Goal: Contribute content: Add original content to the website for others to see

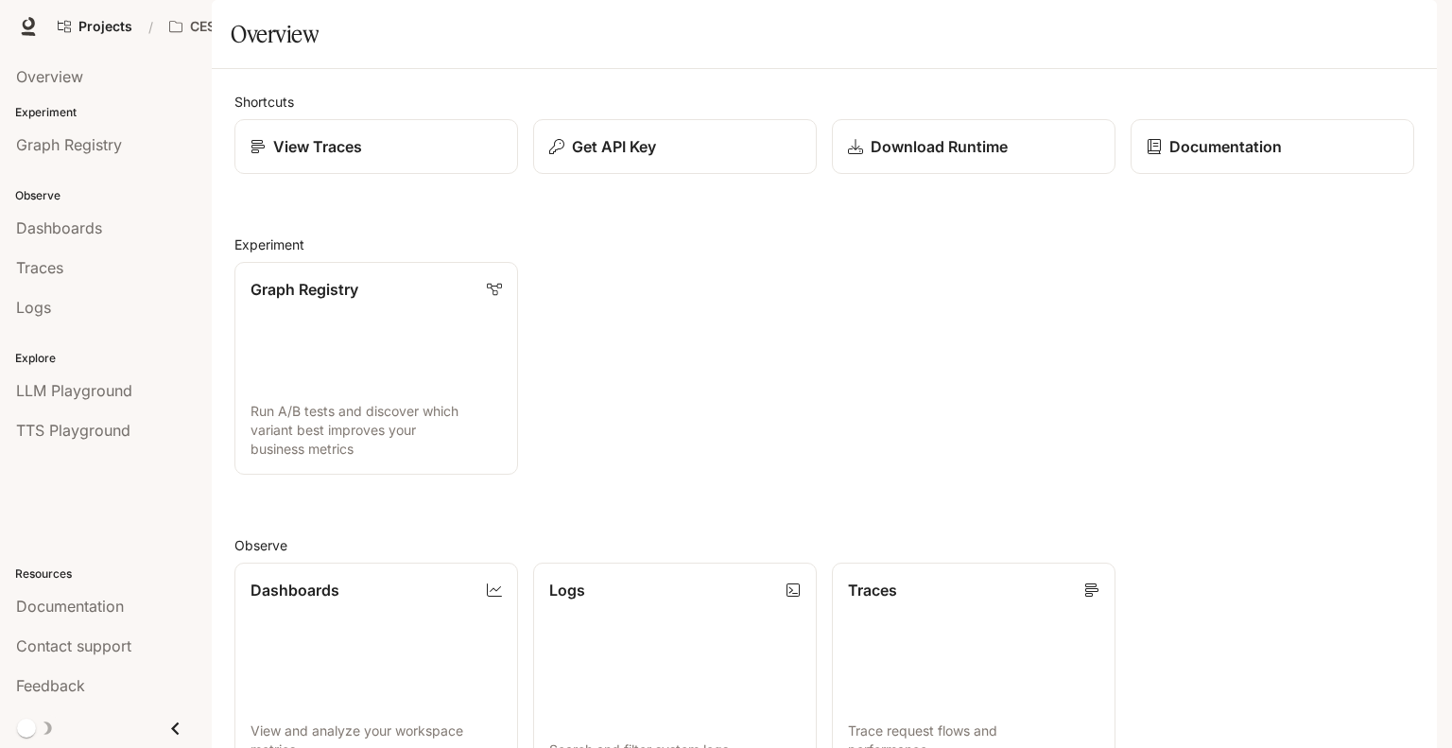
click at [1070, 22] on span "Character Studio" at bounding box center [1074, 27] width 105 height 24
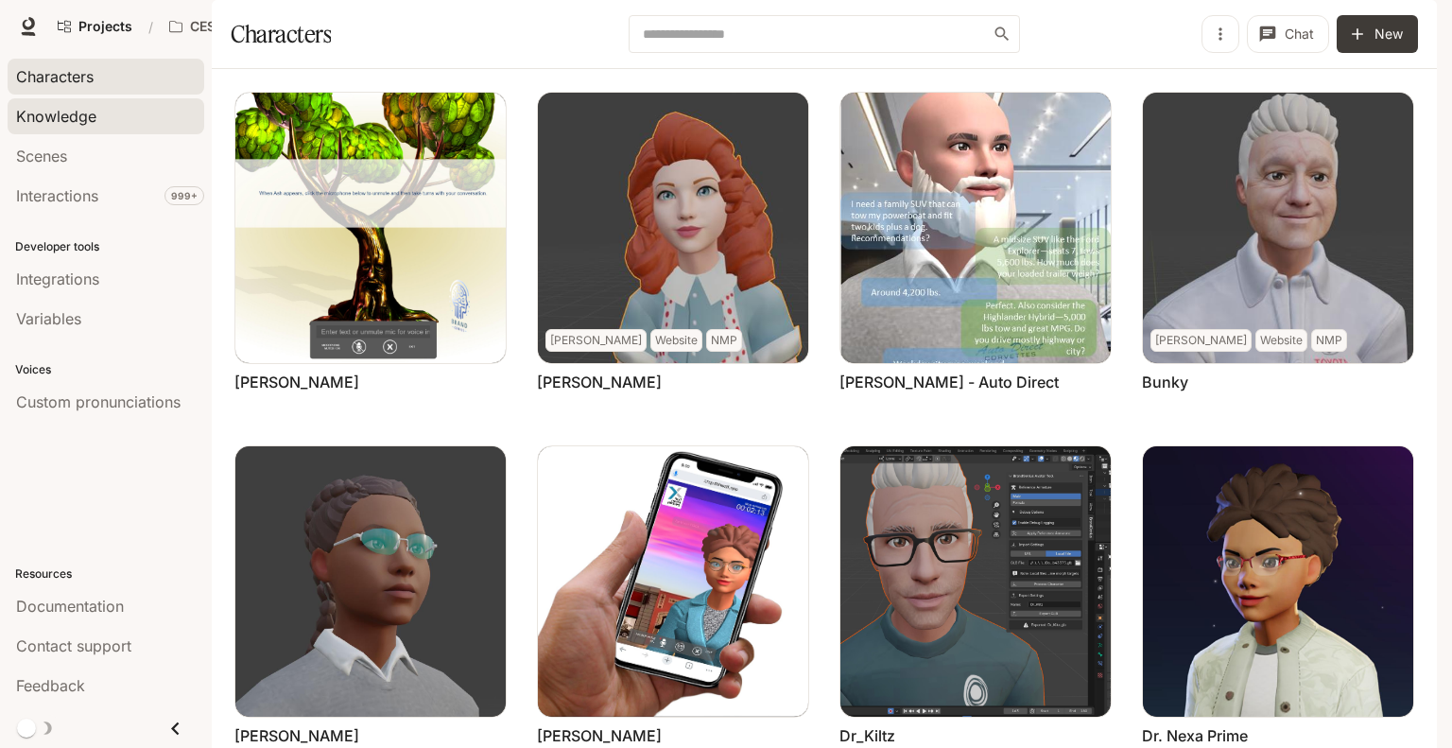
click at [57, 114] on span "Knowledge" at bounding box center [56, 116] width 80 height 23
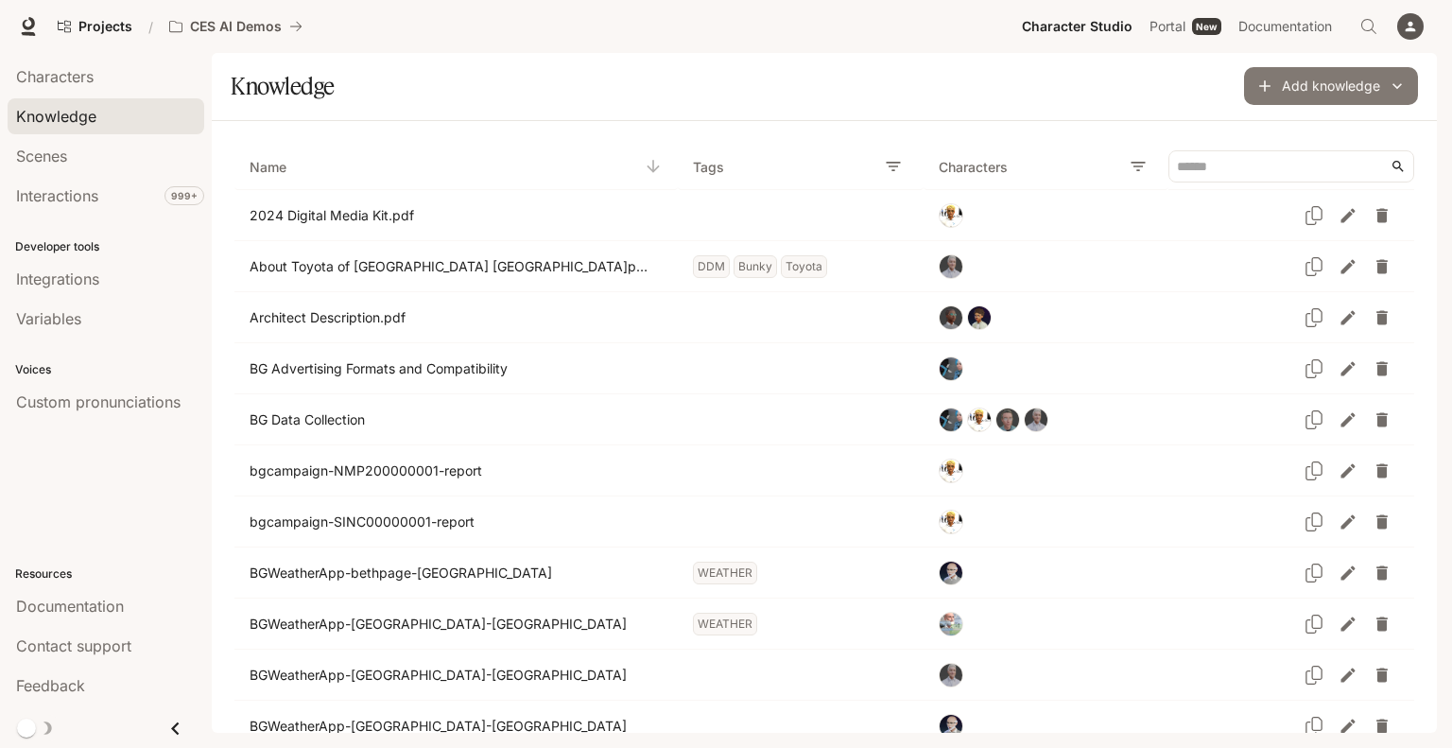
click at [1303, 92] on button "Add knowledge" at bounding box center [1331, 86] width 174 height 38
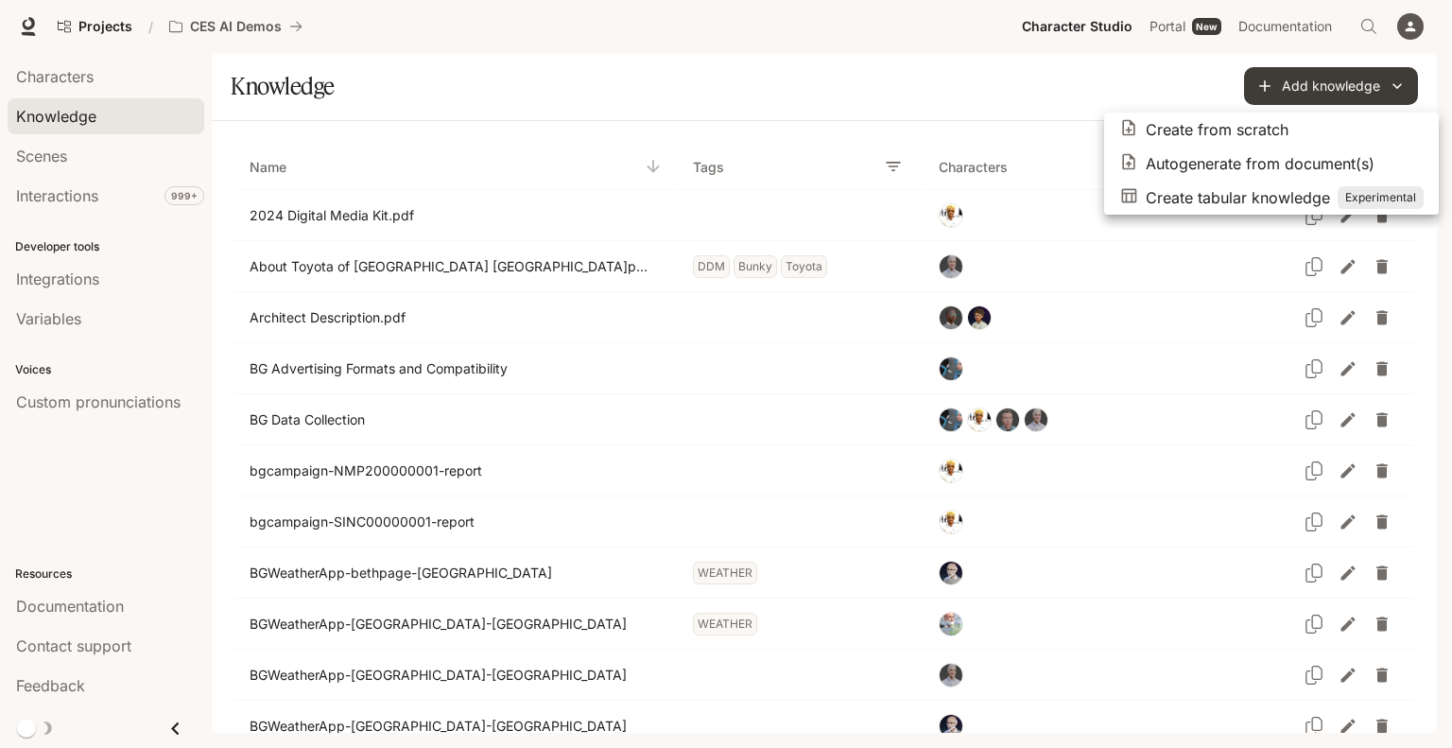
click at [1228, 160] on p "Autogenerate from document(s)" at bounding box center [1259, 163] width 229 height 23
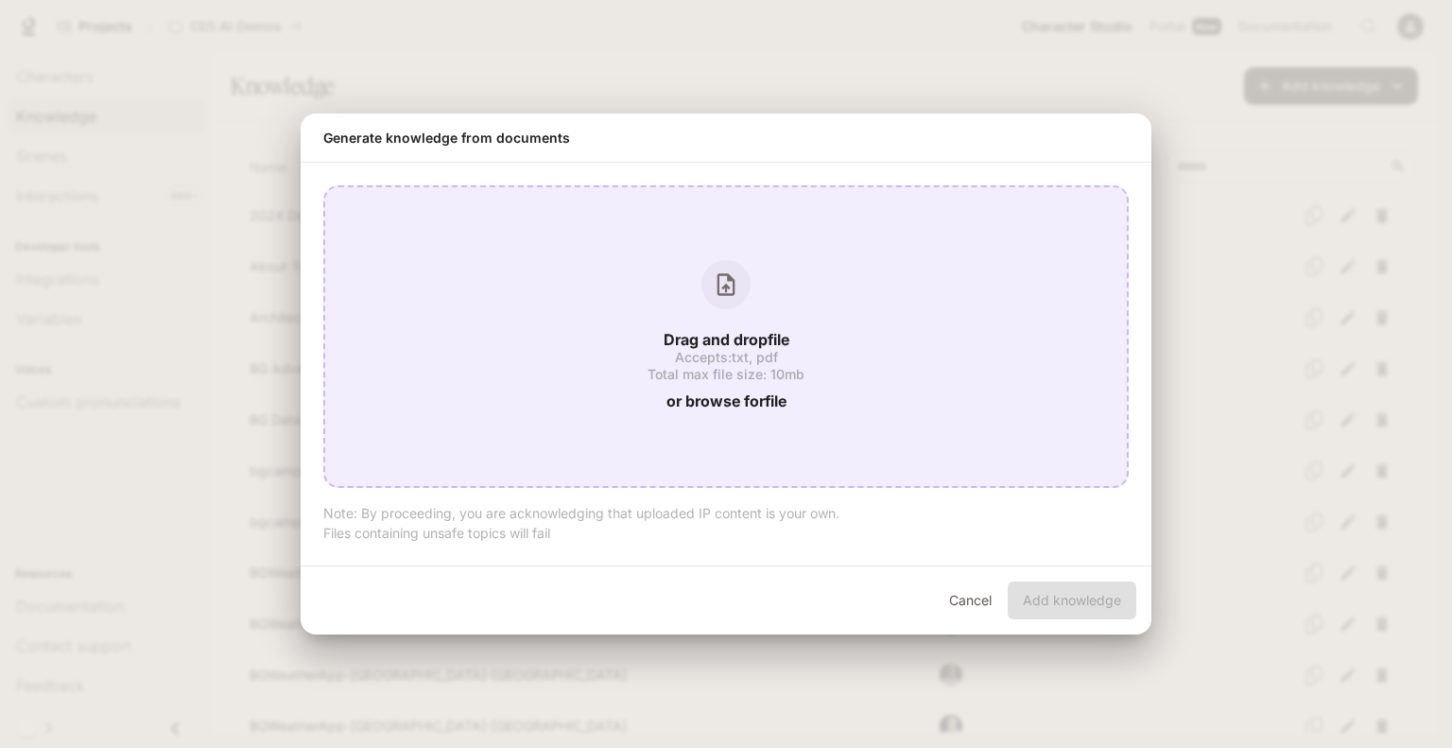
click at [749, 340] on p "Drag and drop file" at bounding box center [726, 339] width 126 height 15
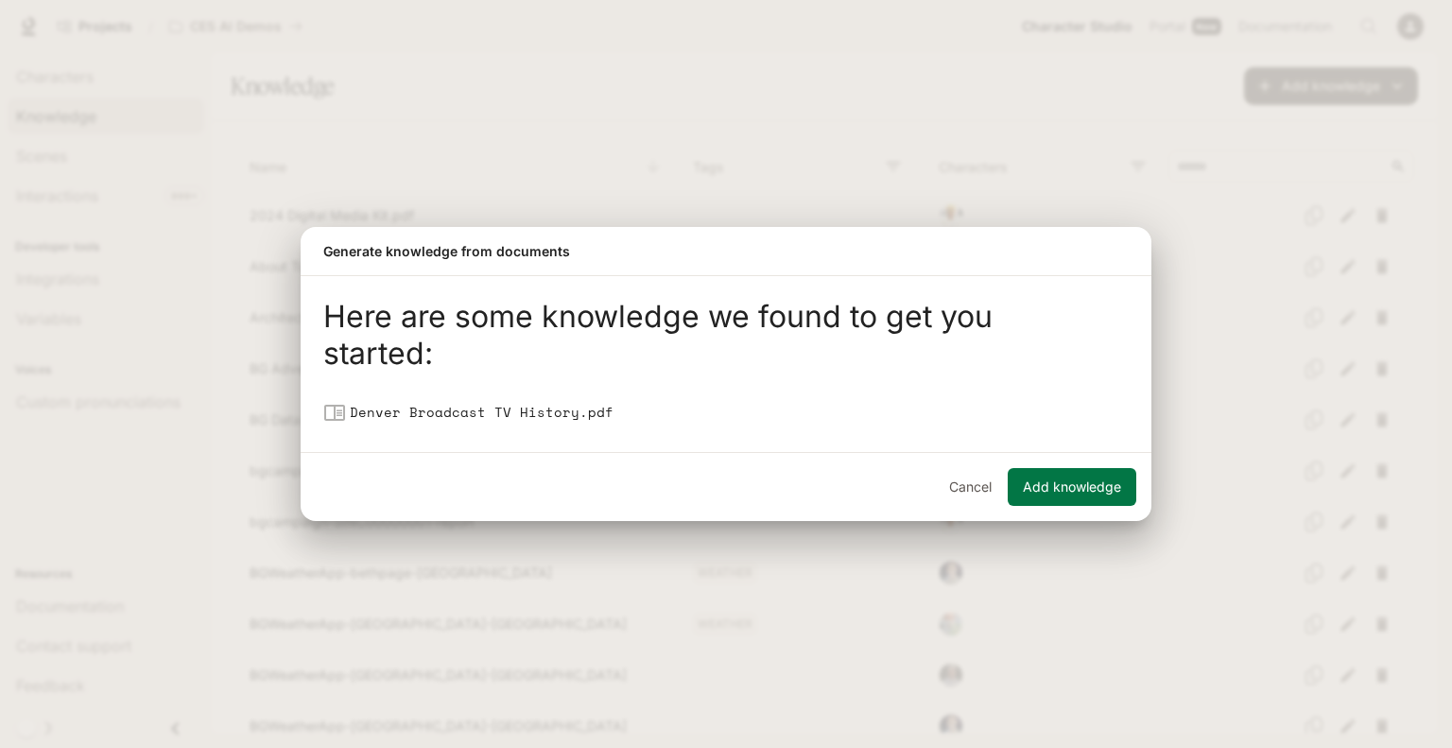
click at [1083, 498] on button "Add knowledge" at bounding box center [1071, 487] width 129 height 38
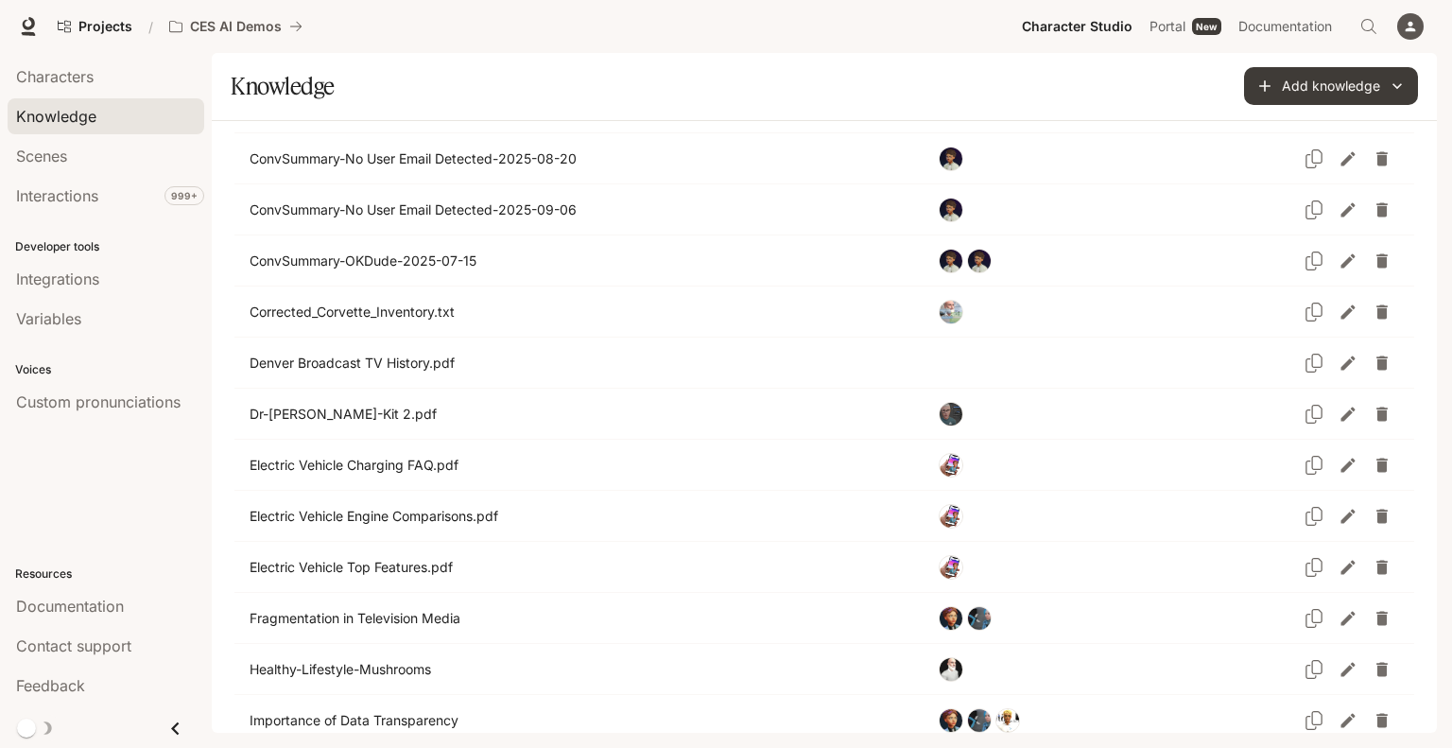
scroll to position [1780, 0]
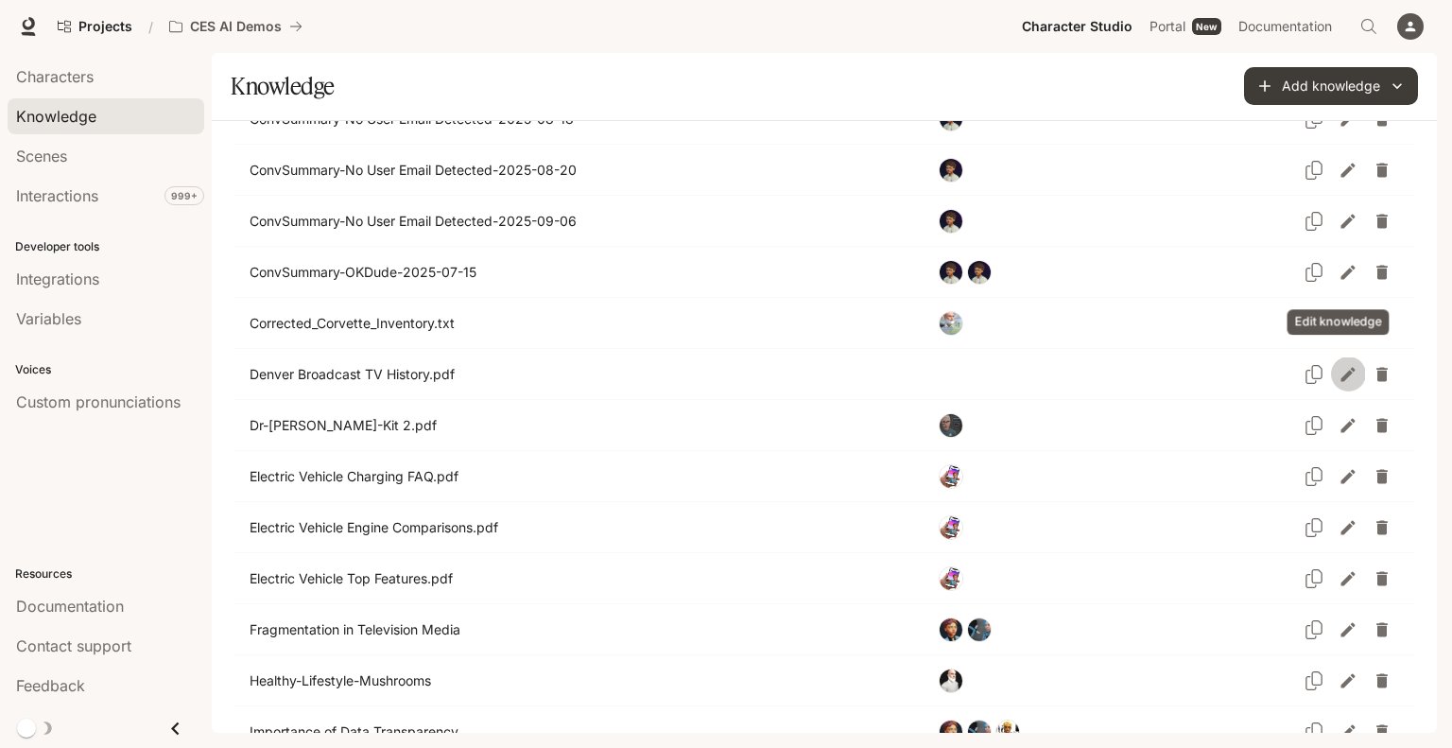
click at [1339, 368] on icon "Edit knowledge" at bounding box center [1347, 374] width 19 height 19
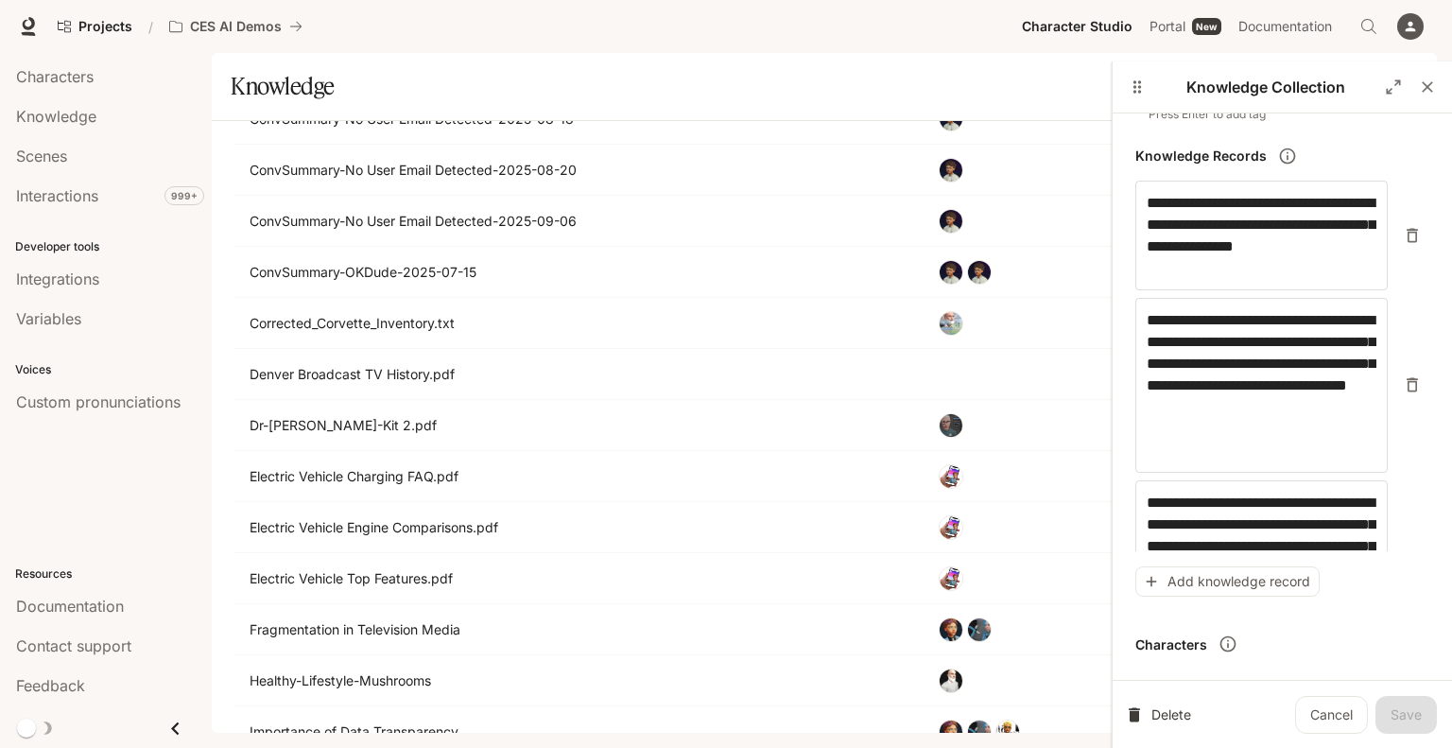
scroll to position [432, 0]
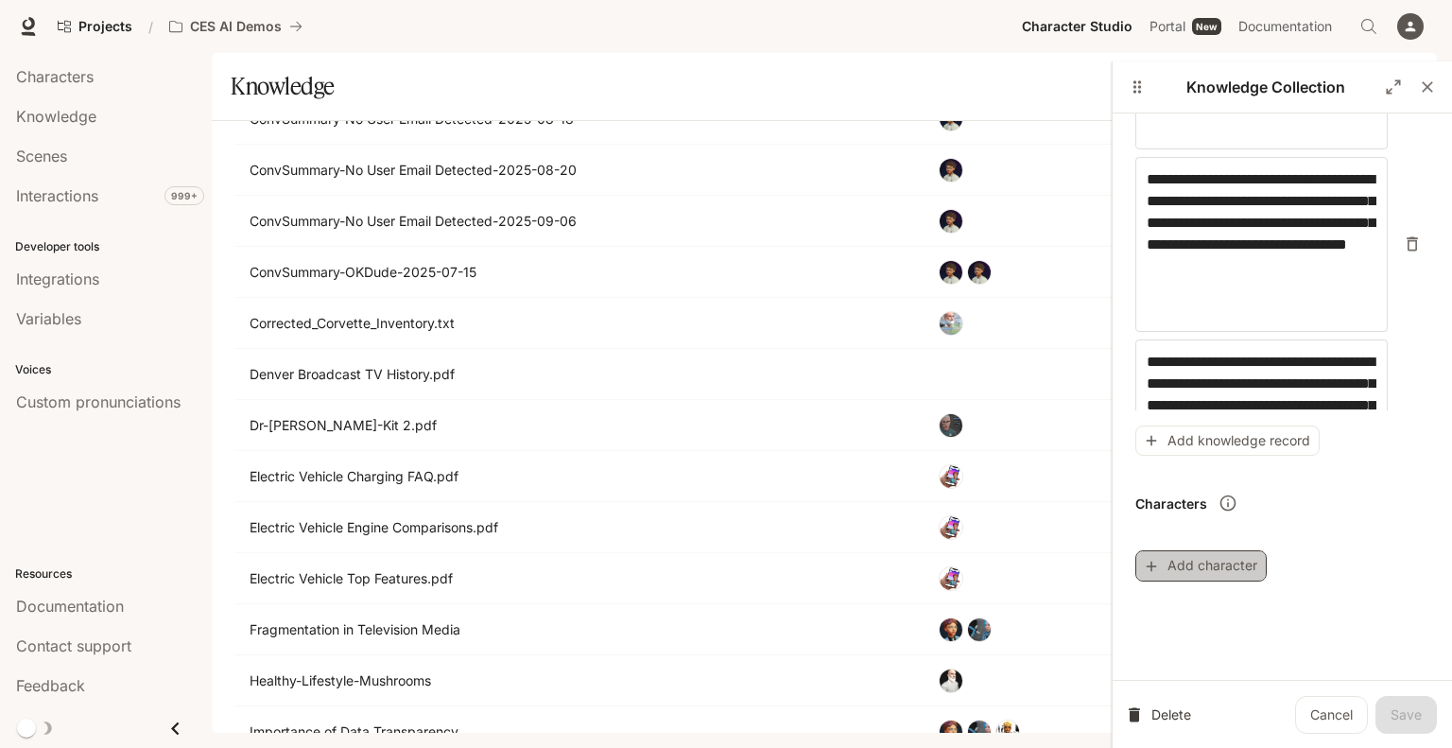
click at [1226, 566] on button "Add character" at bounding box center [1200, 565] width 131 height 31
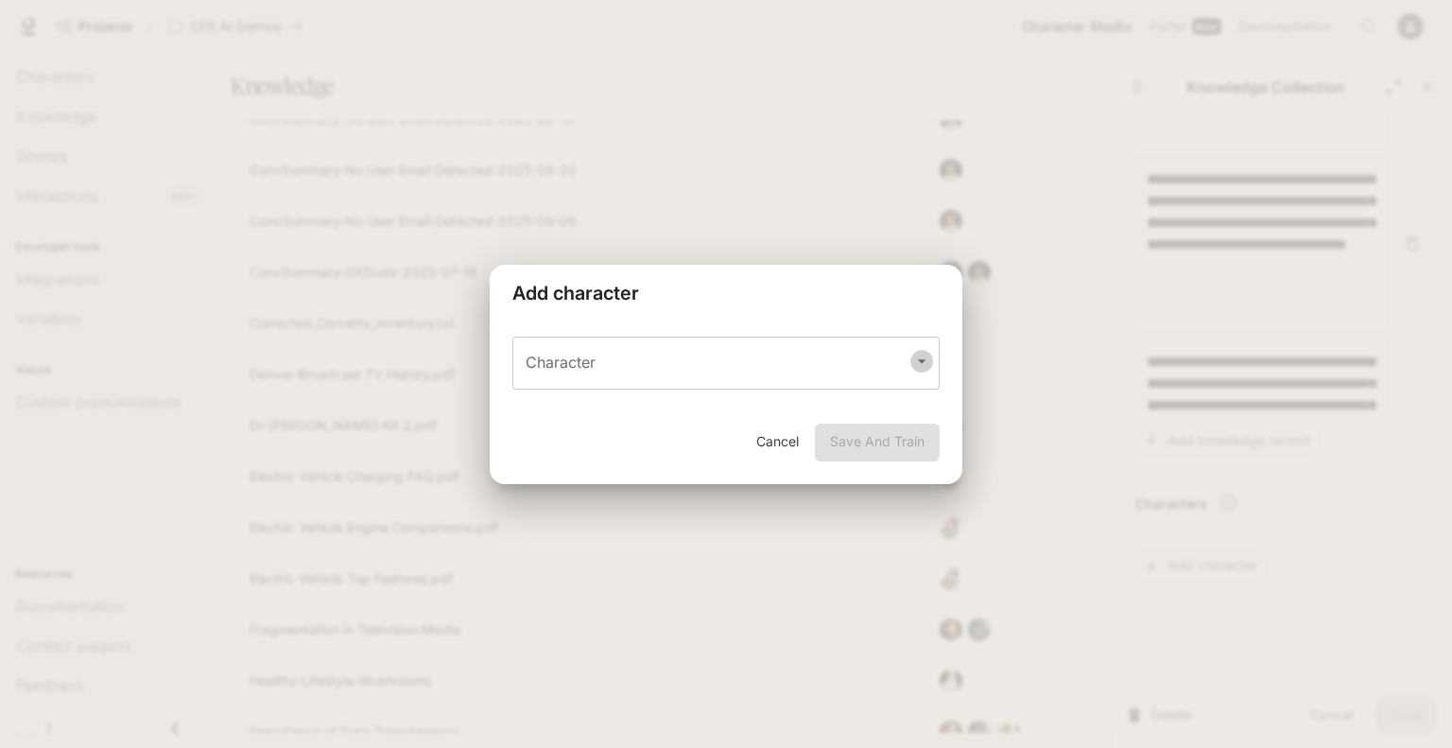
click at [921, 368] on icon "Open" at bounding box center [921, 361] width 19 height 19
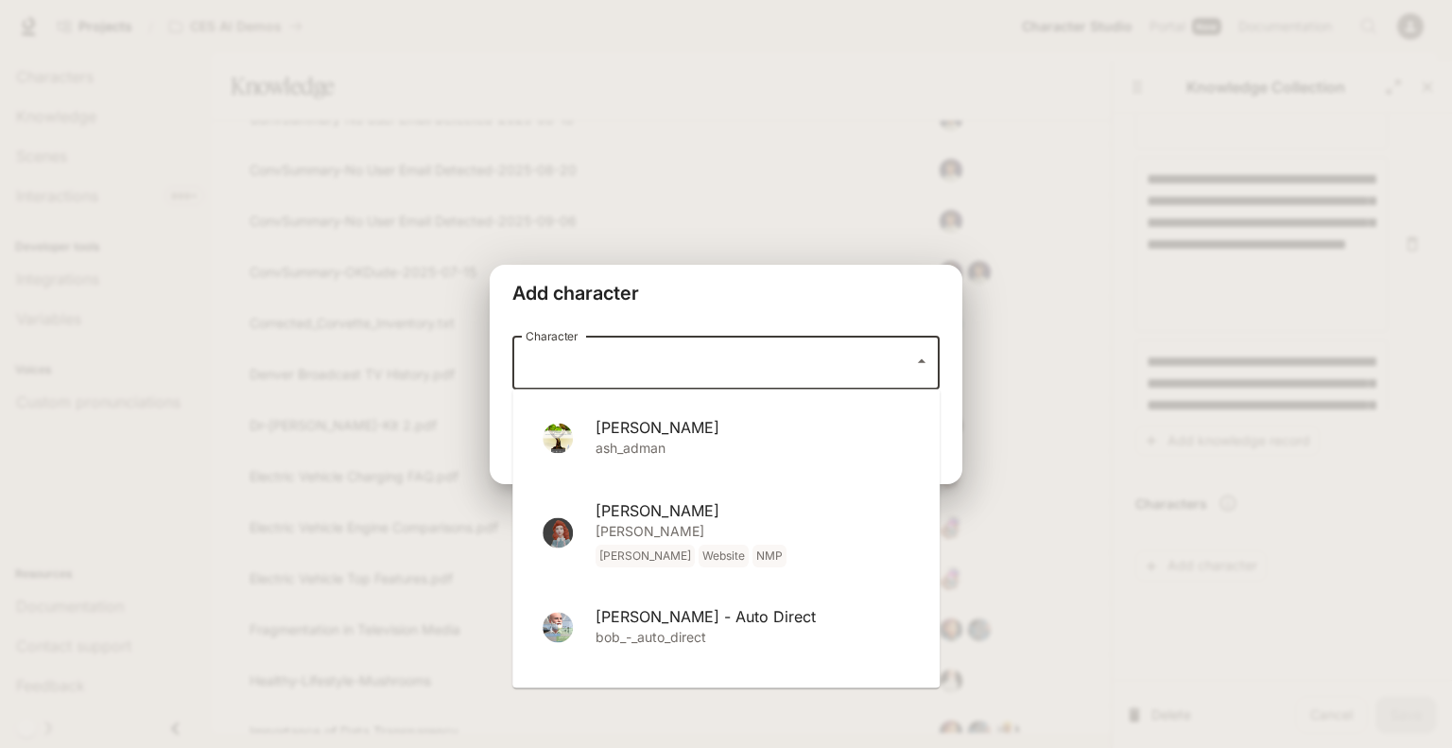
click at [677, 524] on p "[PERSON_NAME] Website NMP" at bounding box center [752, 544] width 314 height 45
type input "*******"
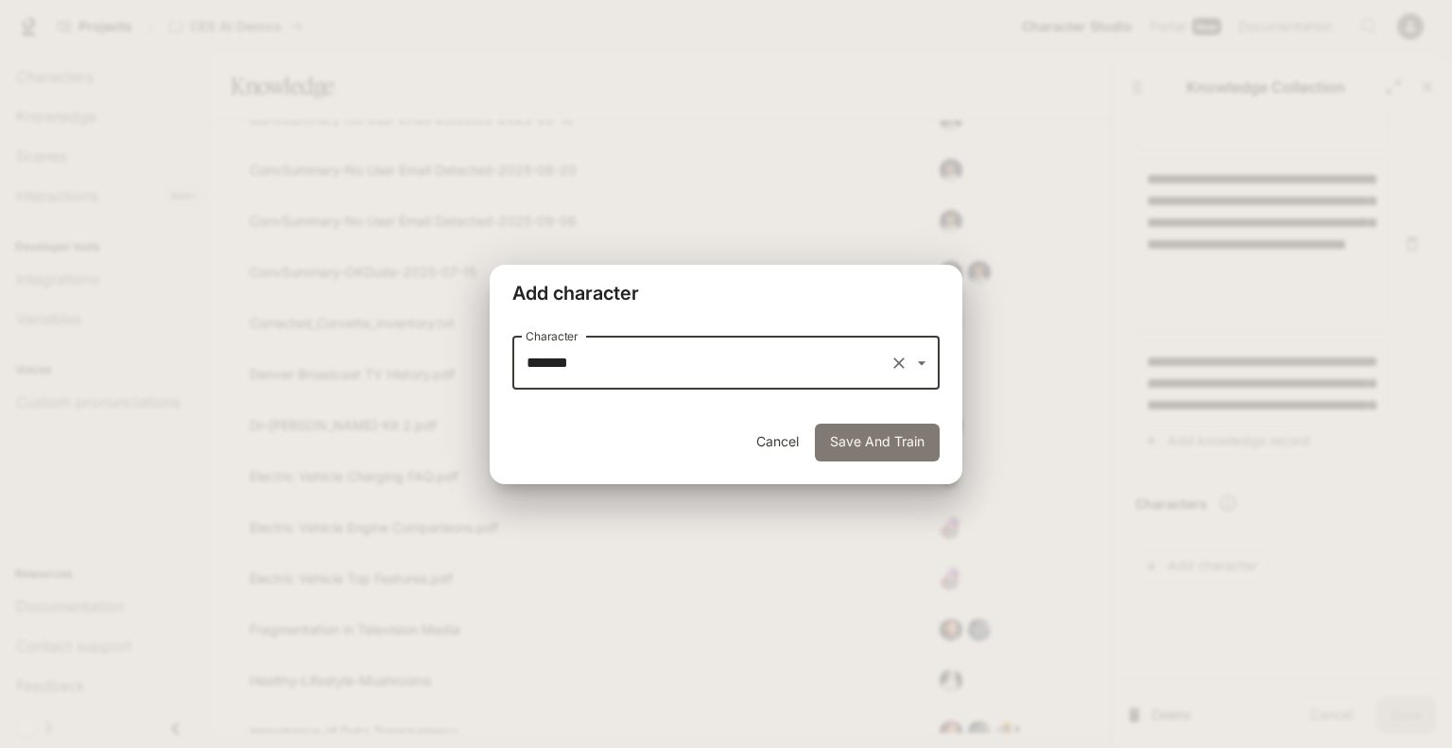
click at [845, 438] on button "Save And Train" at bounding box center [877, 442] width 125 height 38
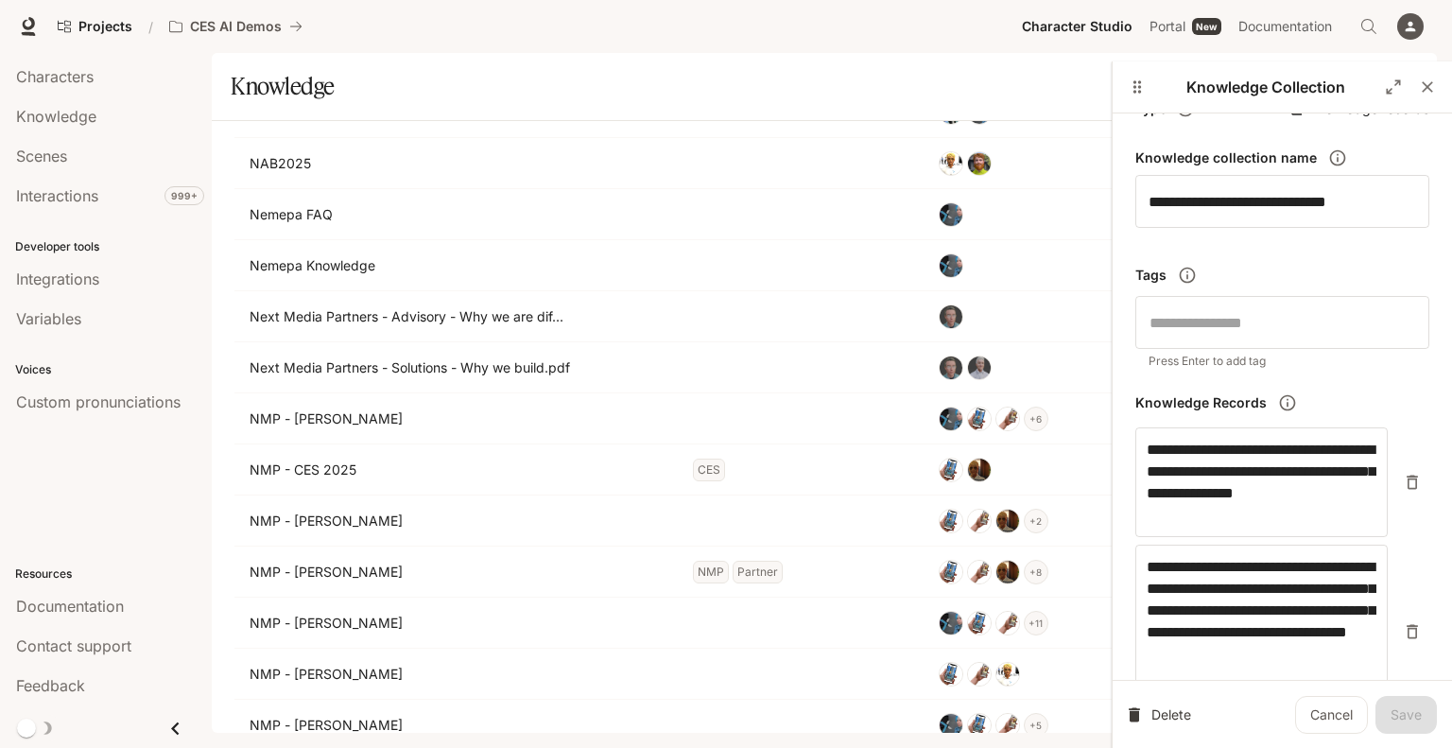
scroll to position [0, 0]
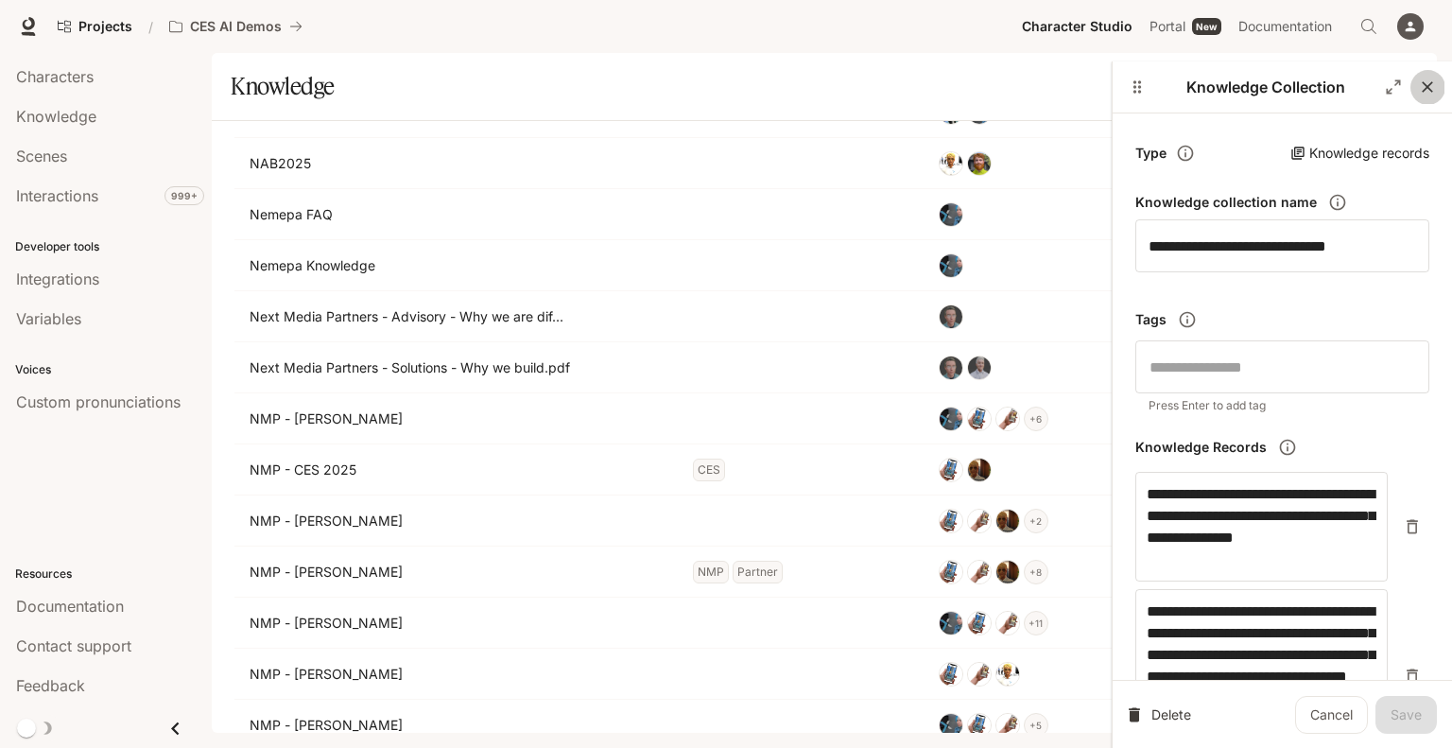
click at [1426, 85] on icon "button" at bounding box center [1427, 86] width 19 height 19
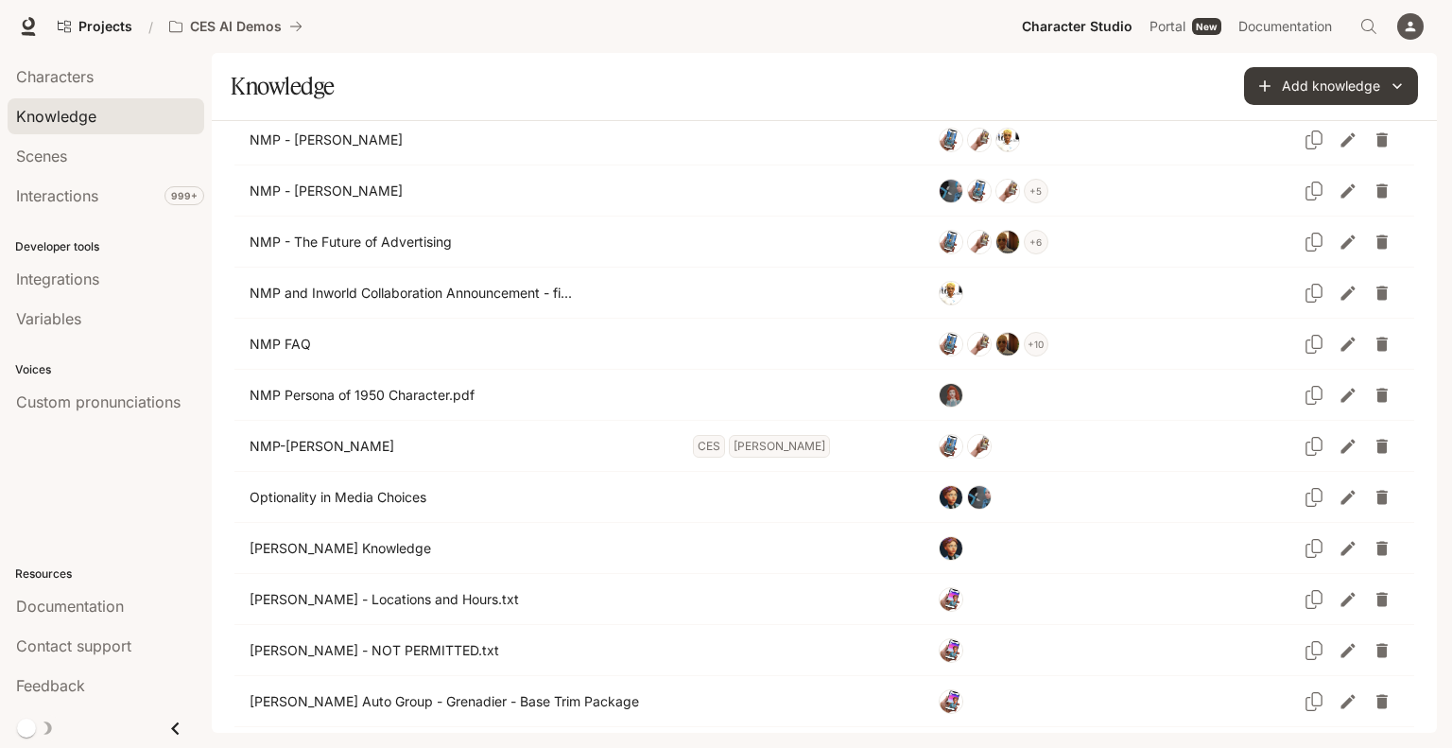
scroll to position [3035, 0]
click at [1338, 386] on icon "Edit knowledge" at bounding box center [1347, 395] width 19 height 19
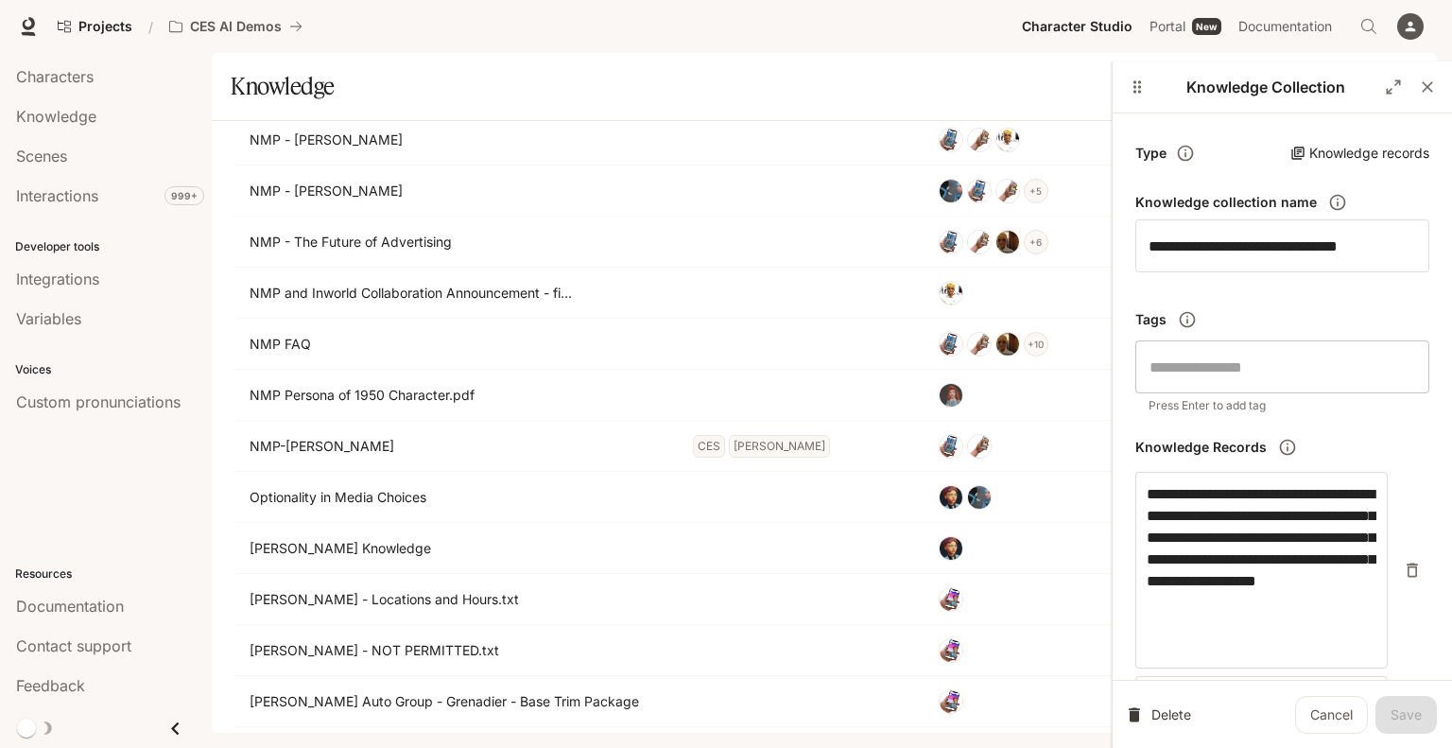
click at [1239, 363] on input "text" at bounding box center [1281, 367] width 277 height 36
type input "**********"
drag, startPoint x: 1348, startPoint y: 373, endPoint x: 1109, endPoint y: 370, distance: 238.2
click at [1111, 370] on div "**********" at bounding box center [1281, 435] width 340 height 748
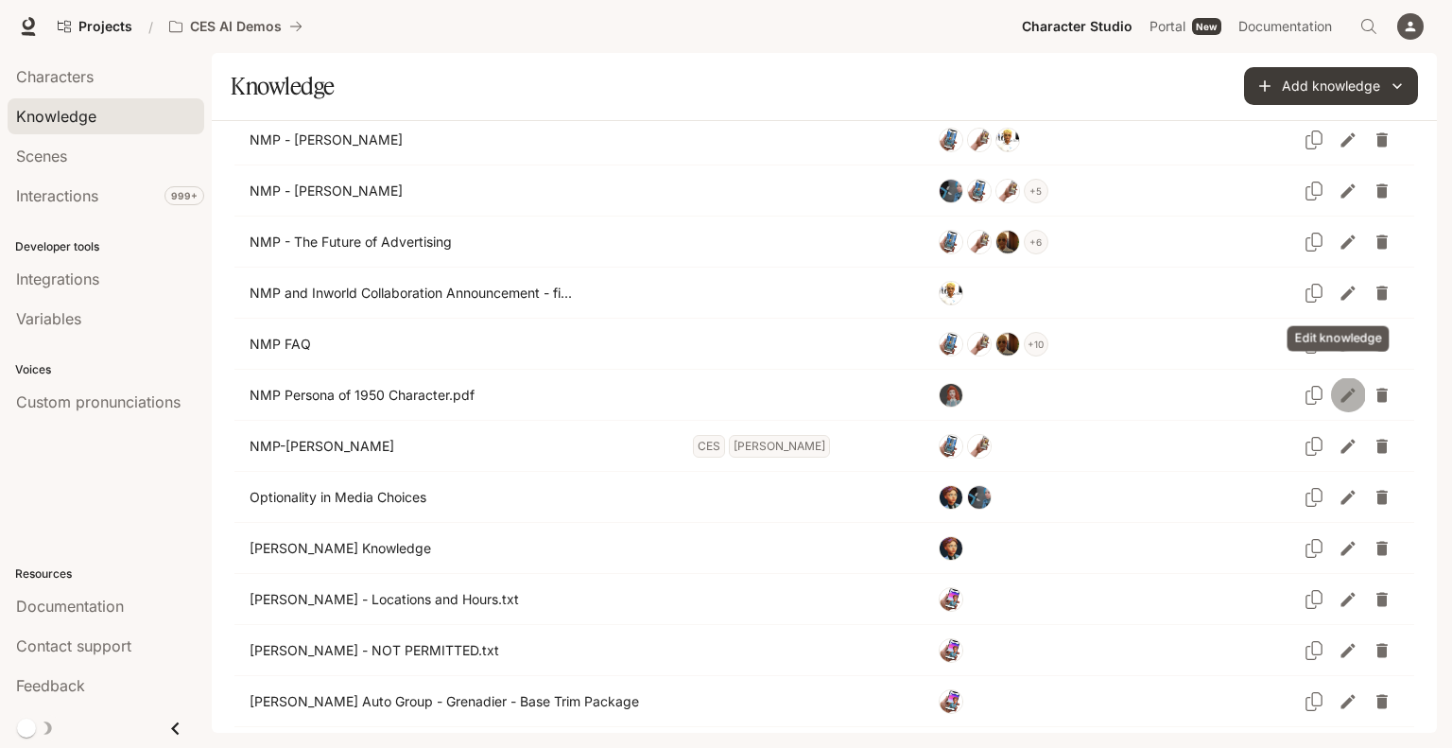
click at [1341, 387] on icon "Edit knowledge" at bounding box center [1348, 394] width 14 height 14
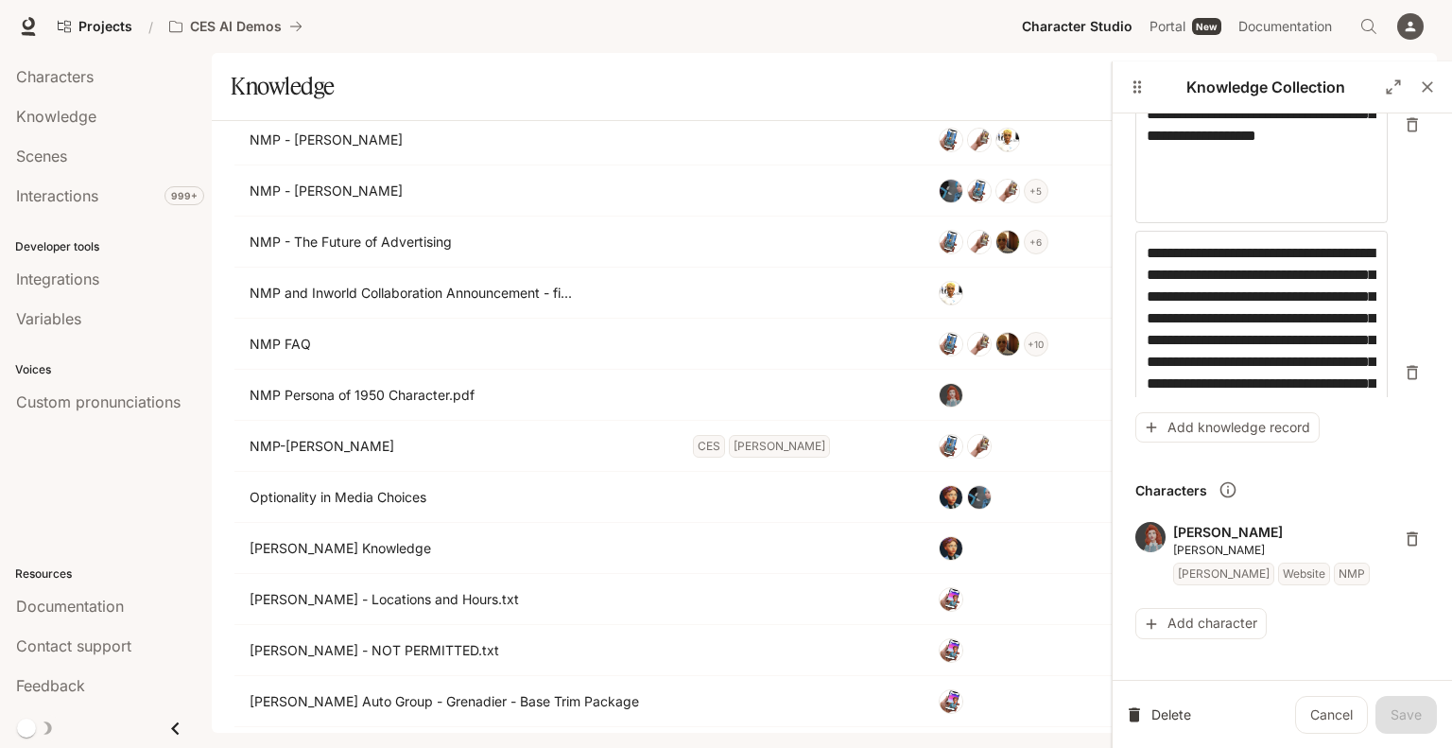
scroll to position [503, 0]
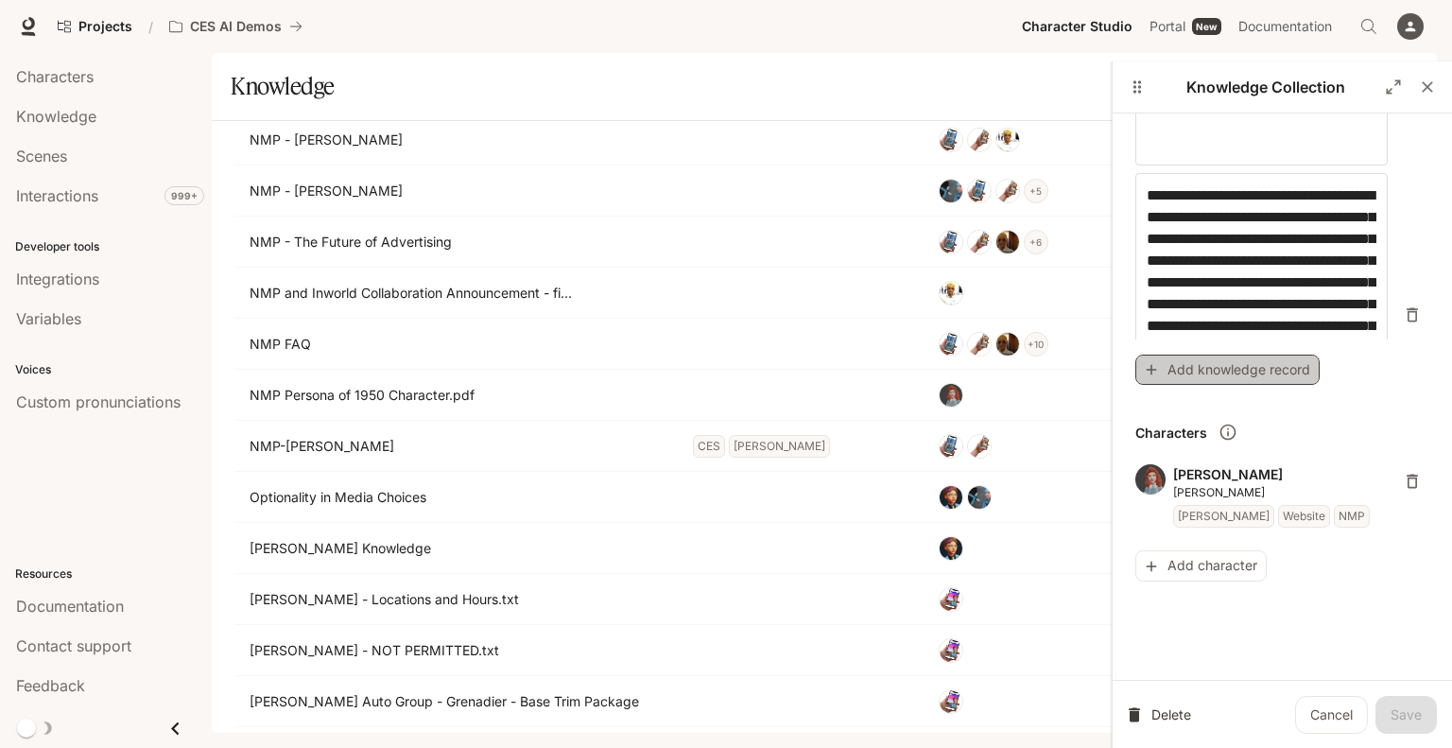
click at [1199, 376] on button "Add knowledge record" at bounding box center [1227, 369] width 184 height 31
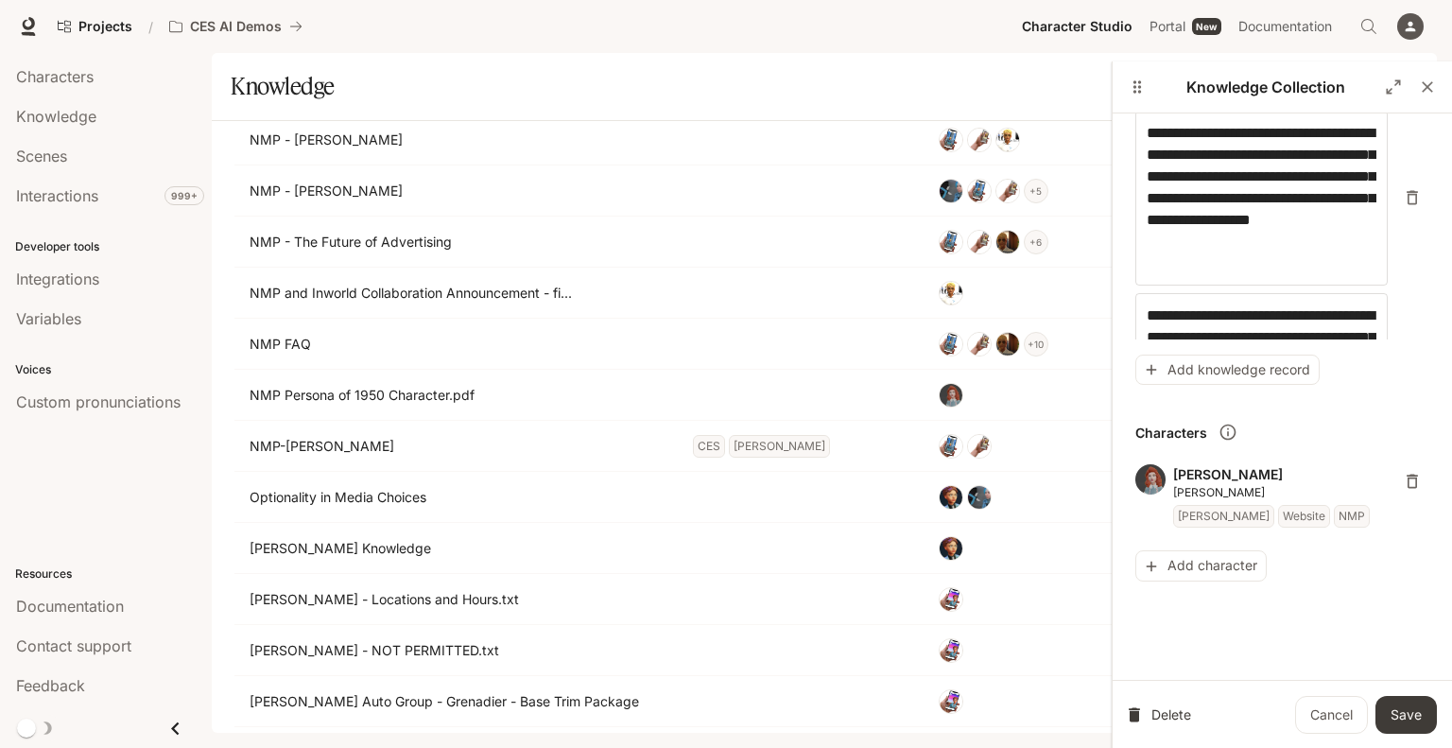
scroll to position [3636, 0]
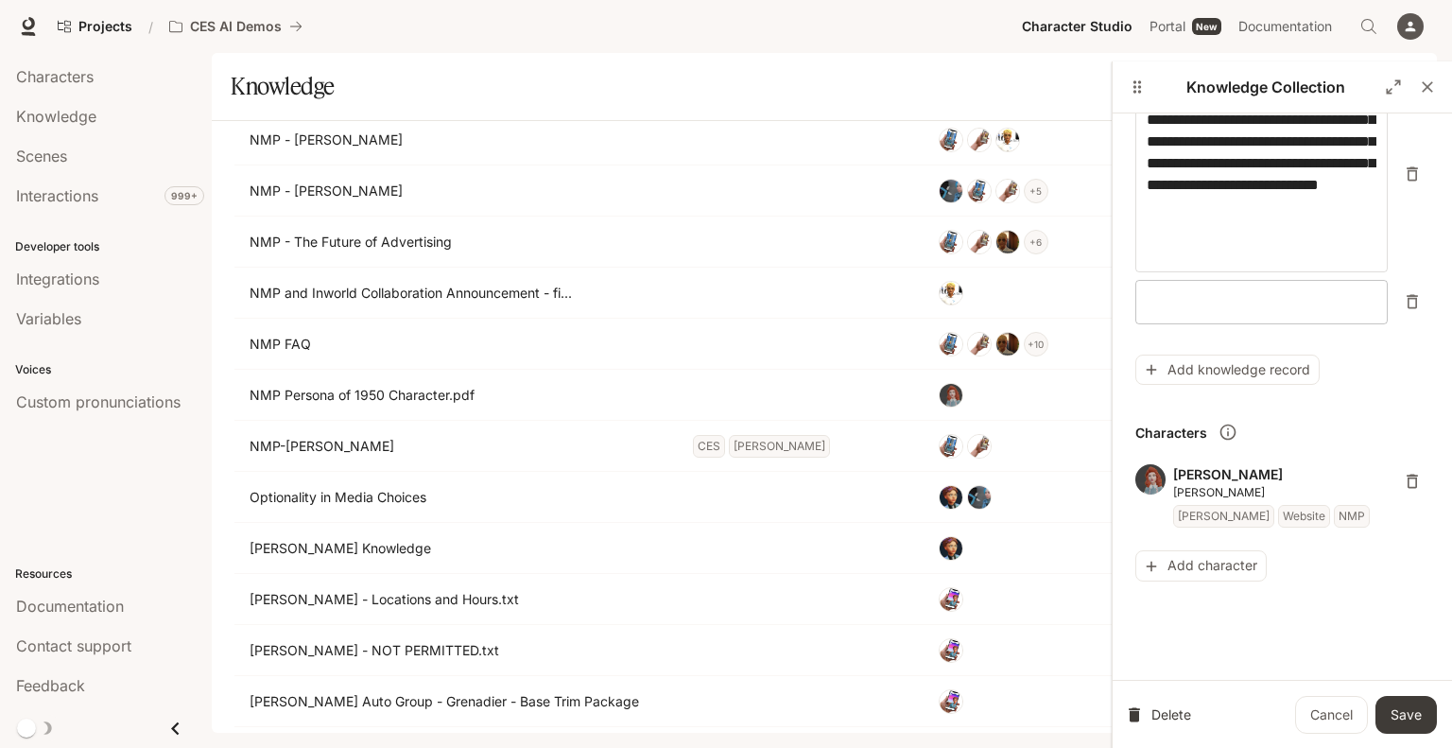
click at [1294, 311] on textarea at bounding box center [1261, 302] width 230 height 22
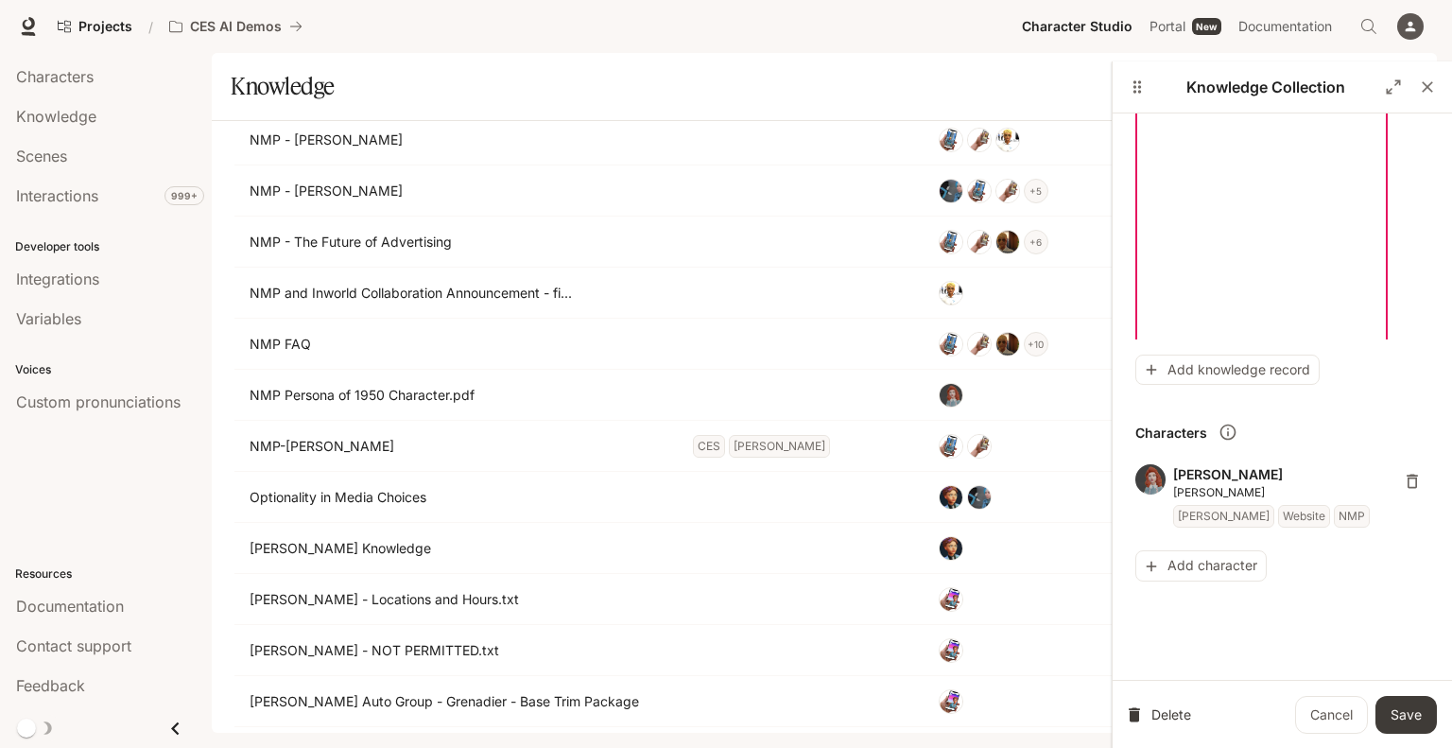
scroll to position [7555, 0]
drag, startPoint x: 1149, startPoint y: 283, endPoint x: 1247, endPoint y: 434, distance: 180.3
click at [1247, 434] on div "**********" at bounding box center [1281, 422] width 339 height 618
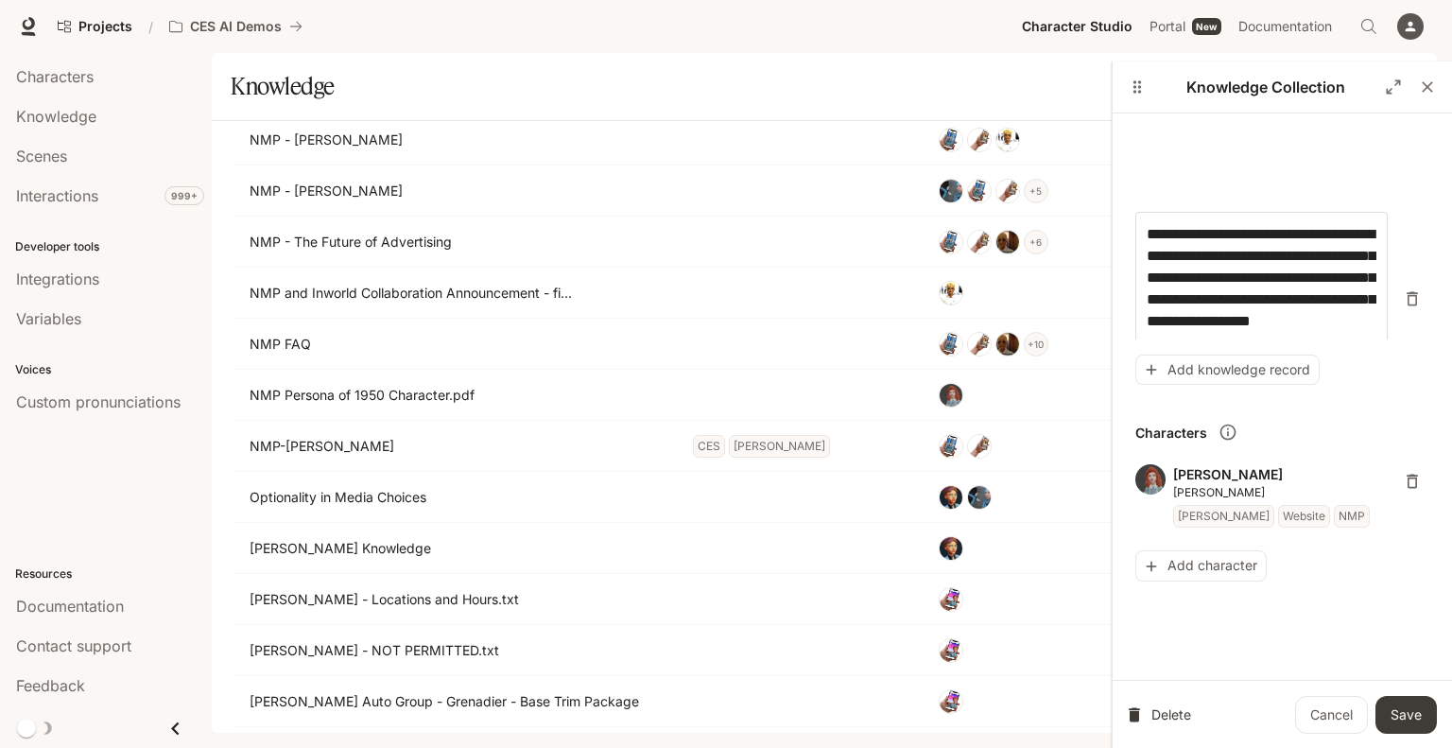
scroll to position [4506, 0]
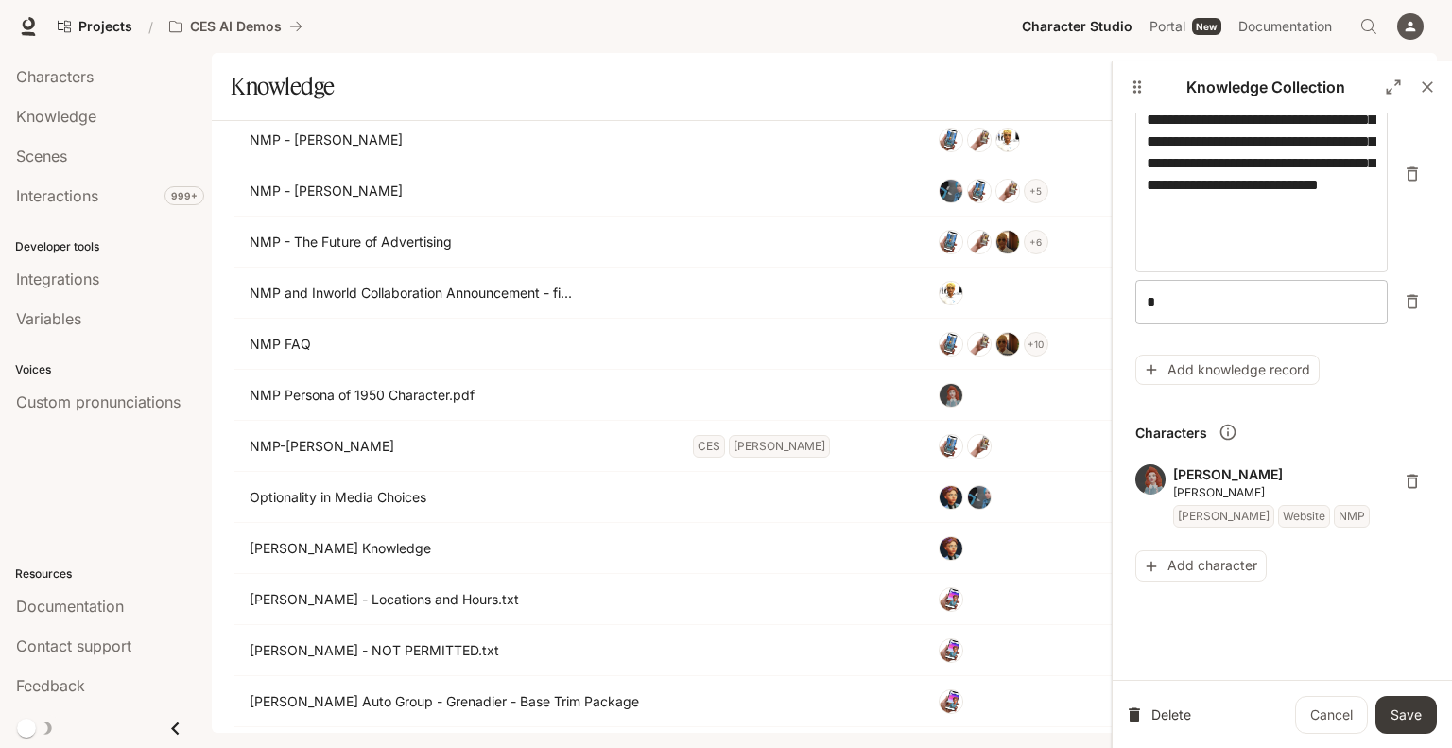
click at [1227, 305] on textarea "*" at bounding box center [1261, 302] width 230 height 22
type textarea "**********"
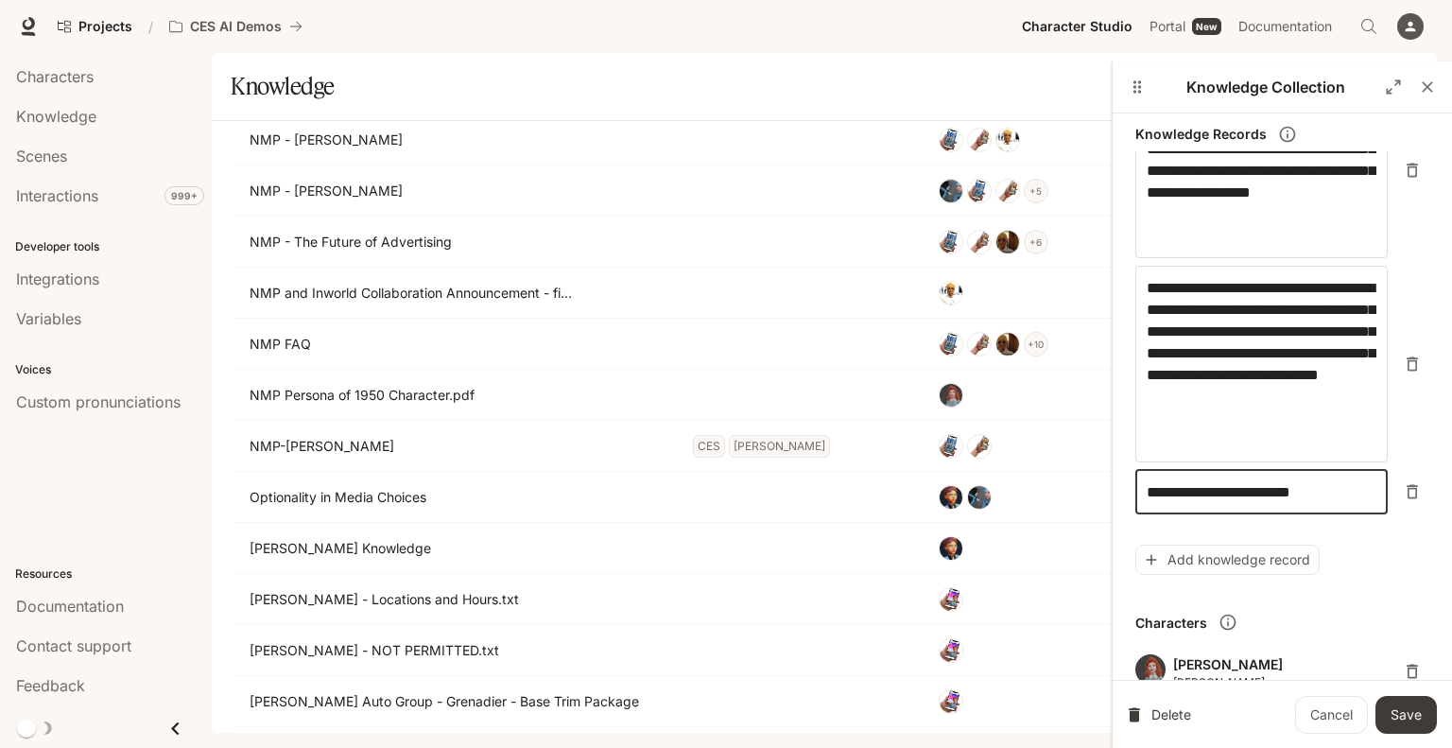
click at [1285, 495] on textarea "**********" at bounding box center [1261, 492] width 230 height 22
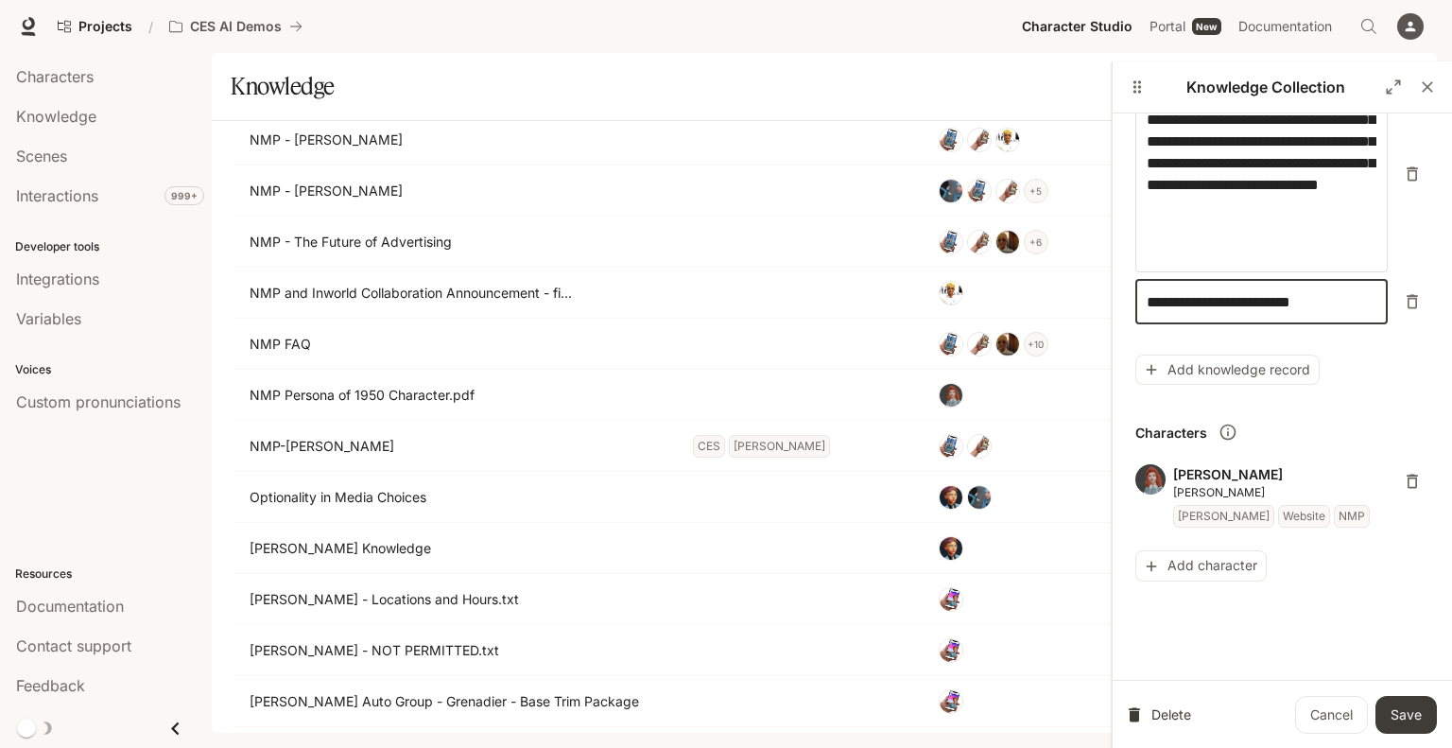
scroll to position [502, 0]
click at [1289, 404] on div "Characters [PERSON_NAME] Website NMP Add character" at bounding box center [1282, 491] width 294 height 181
click at [1333, 298] on textarea "**********" at bounding box center [1261, 303] width 230 height 22
type textarea "**********"
click at [1402, 715] on button "Save" at bounding box center [1405, 715] width 61 height 38
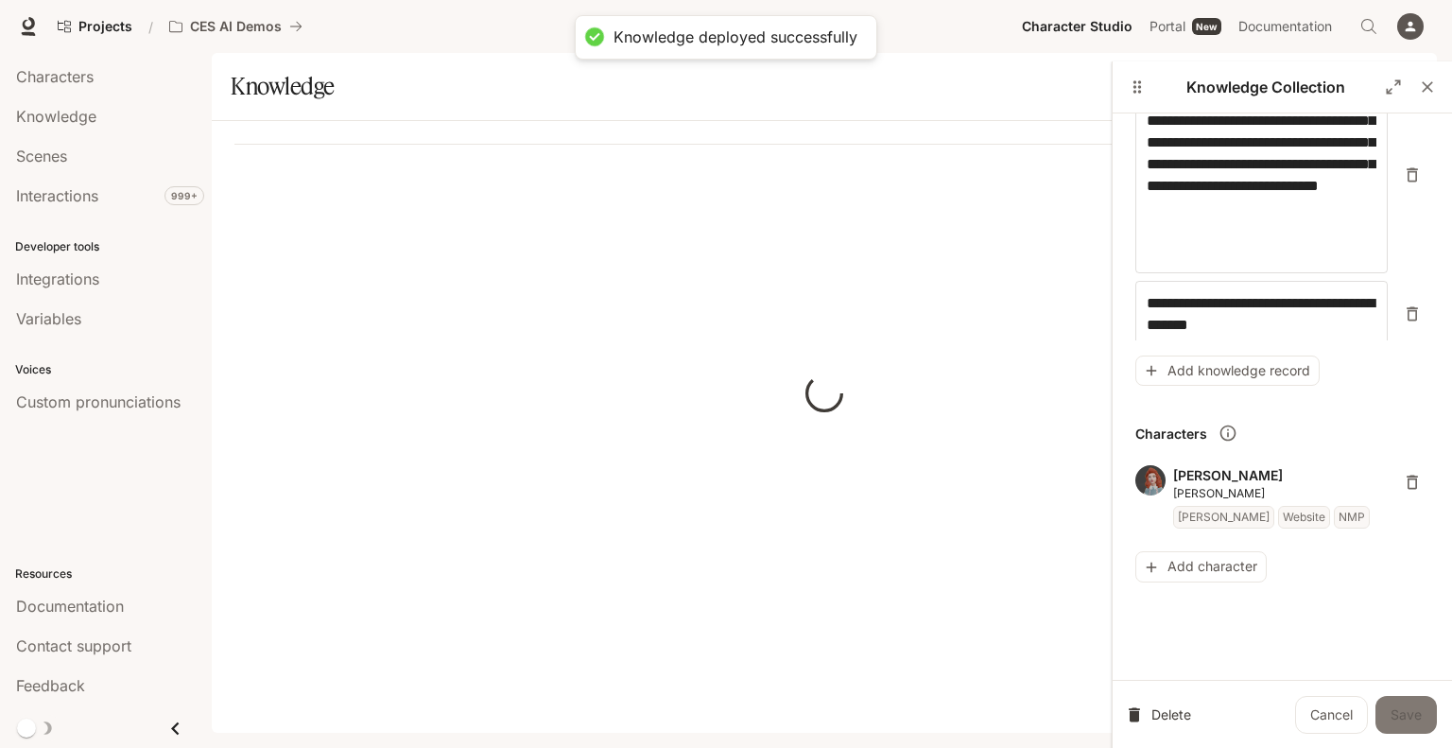
scroll to position [0, 0]
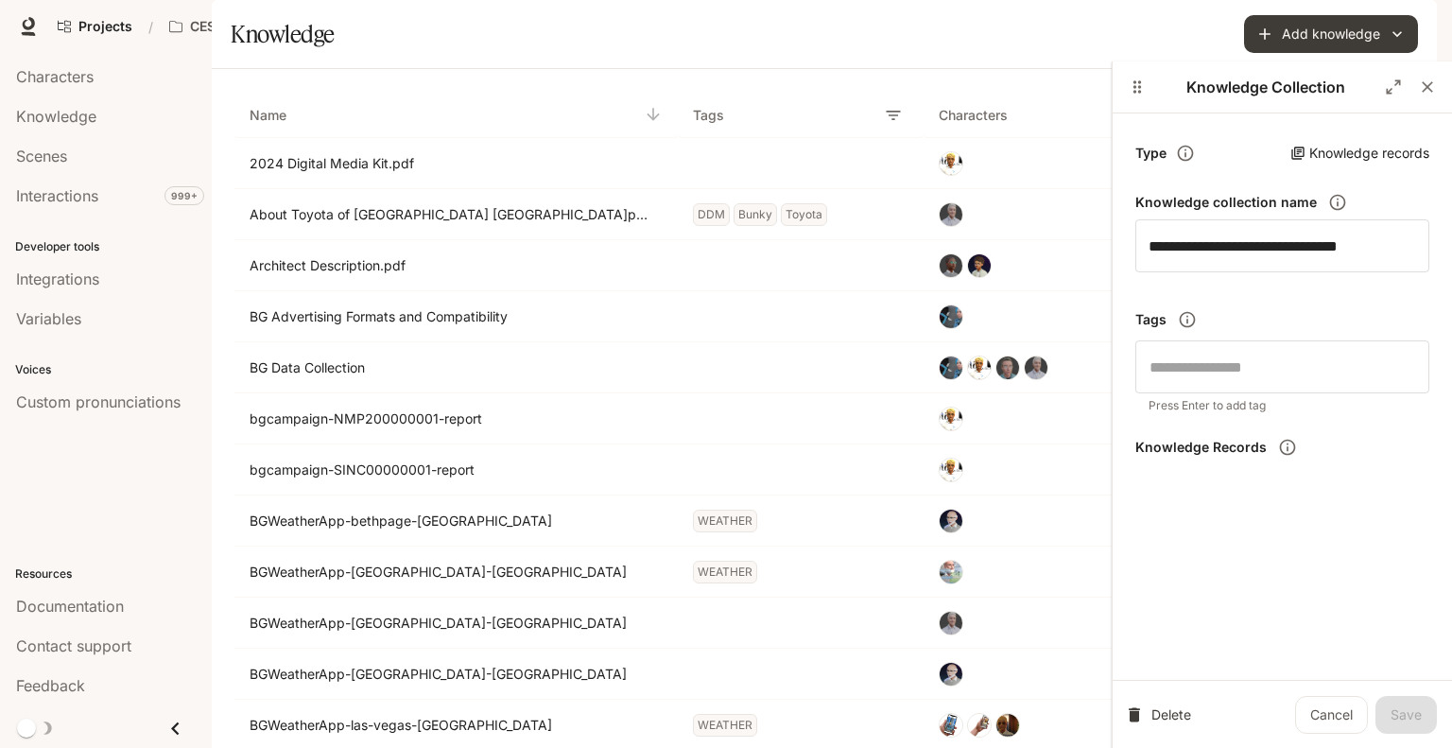
scroll to position [4506, 0]
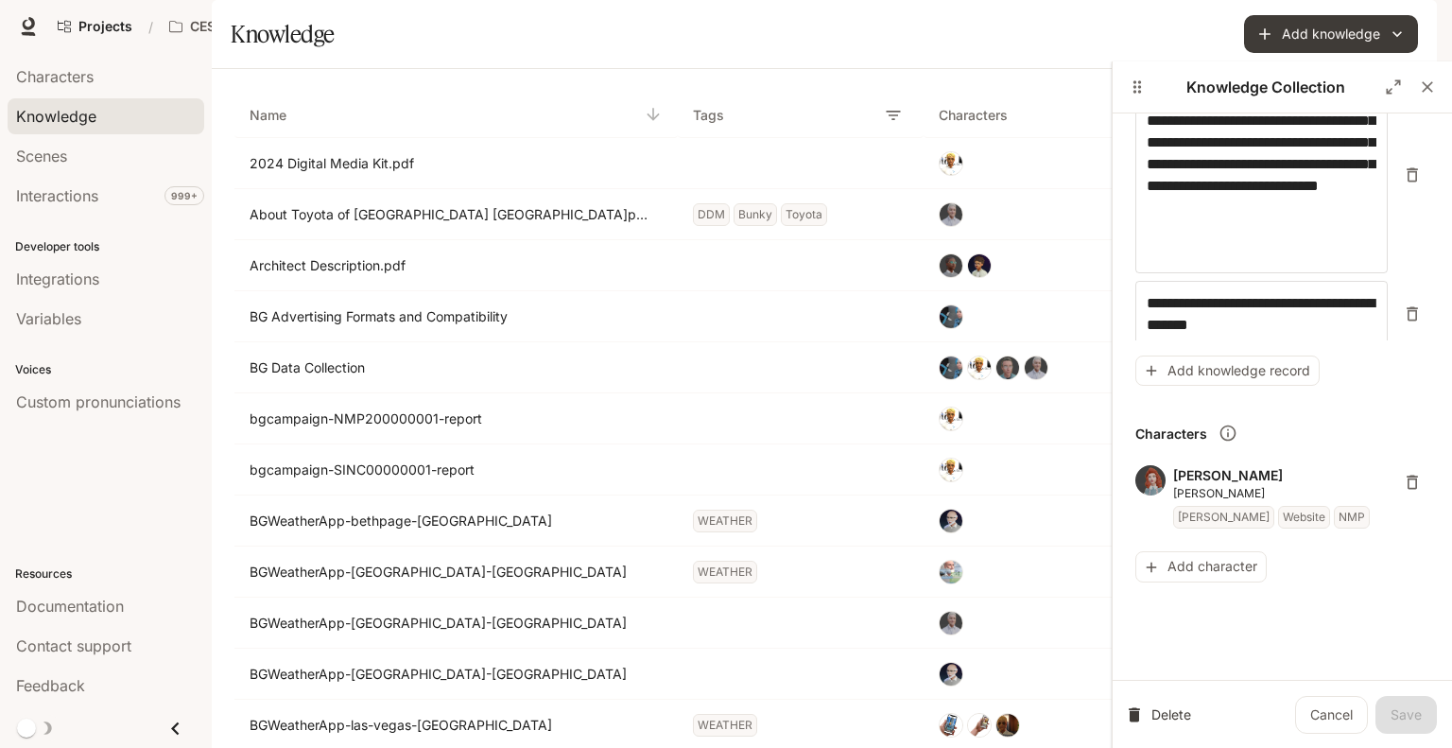
click at [64, 117] on span "Knowledge" at bounding box center [56, 116] width 80 height 23
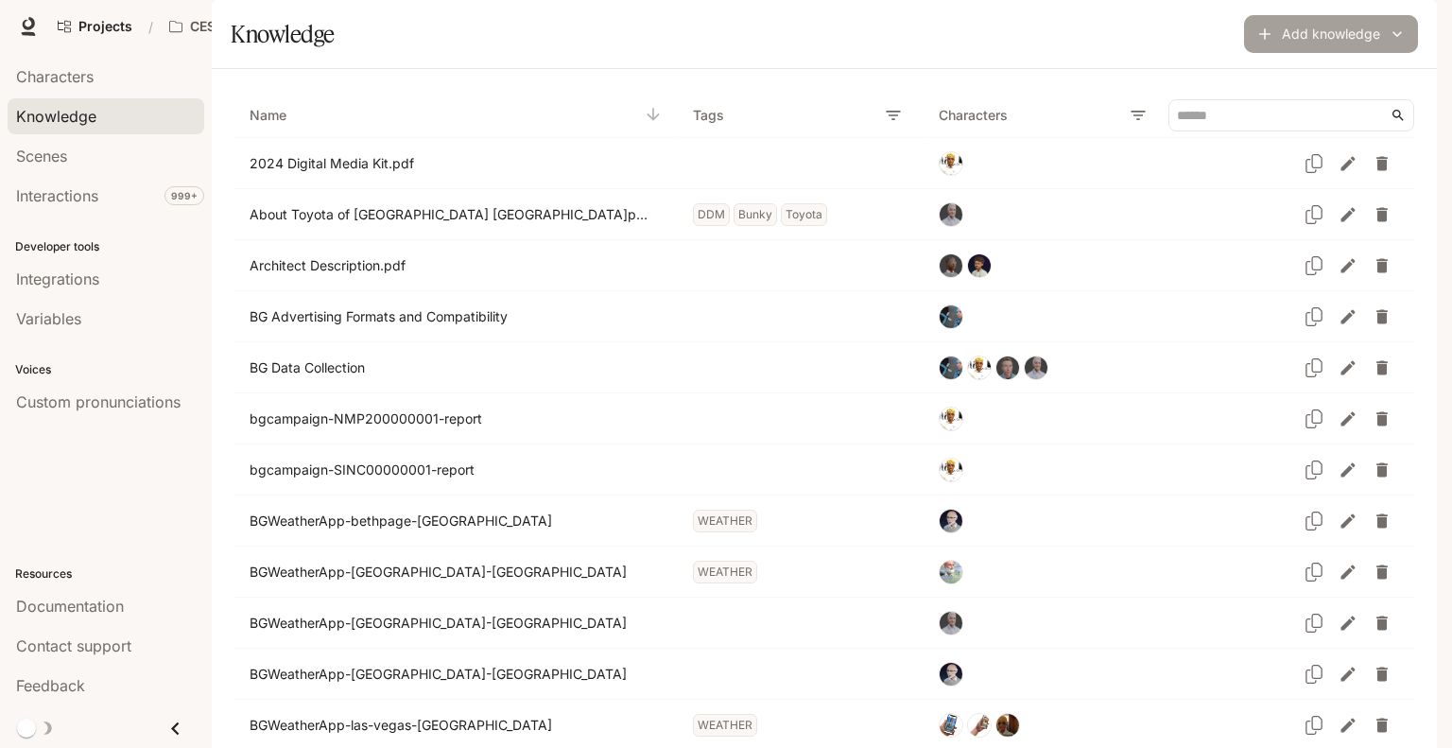
click at [1305, 53] on button "Add knowledge" at bounding box center [1331, 34] width 174 height 38
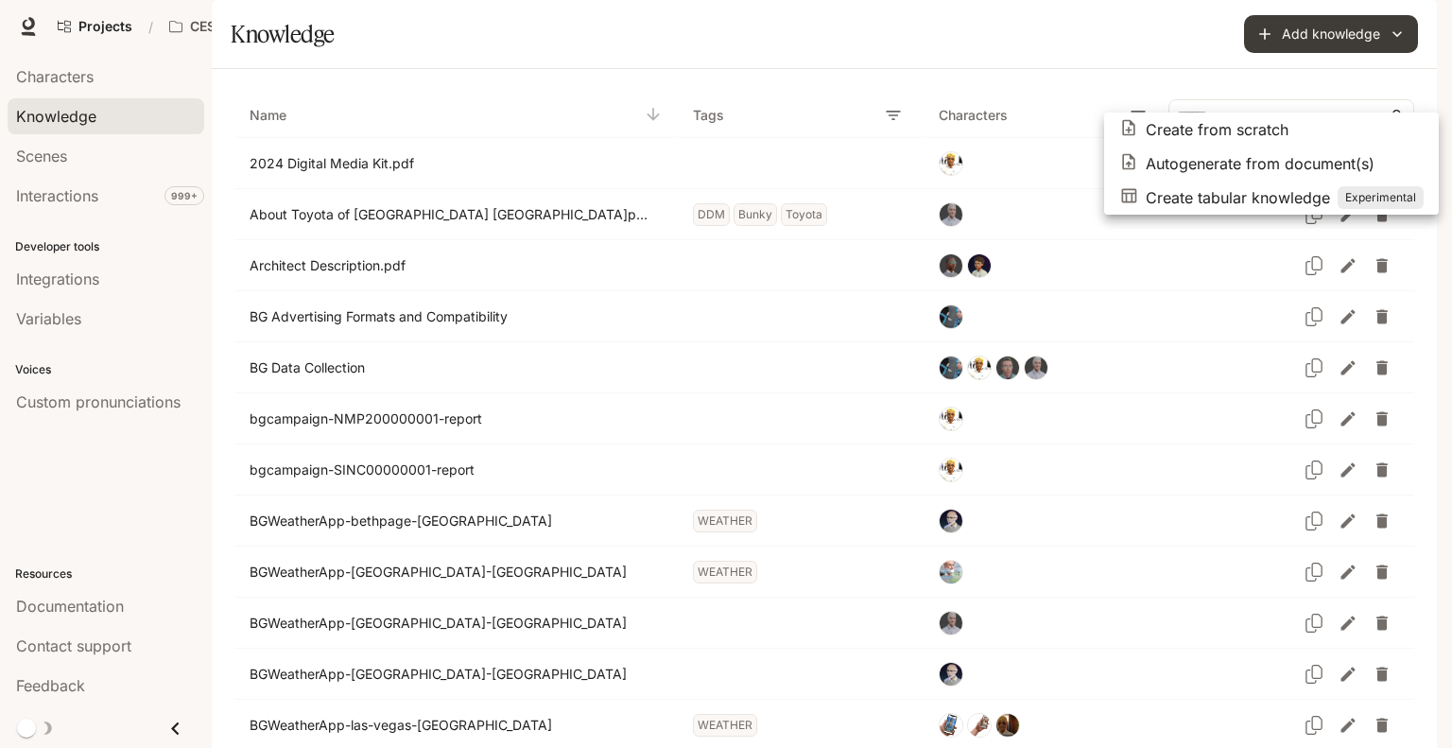
click at [1229, 163] on p "Autogenerate from document(s)" at bounding box center [1259, 163] width 229 height 23
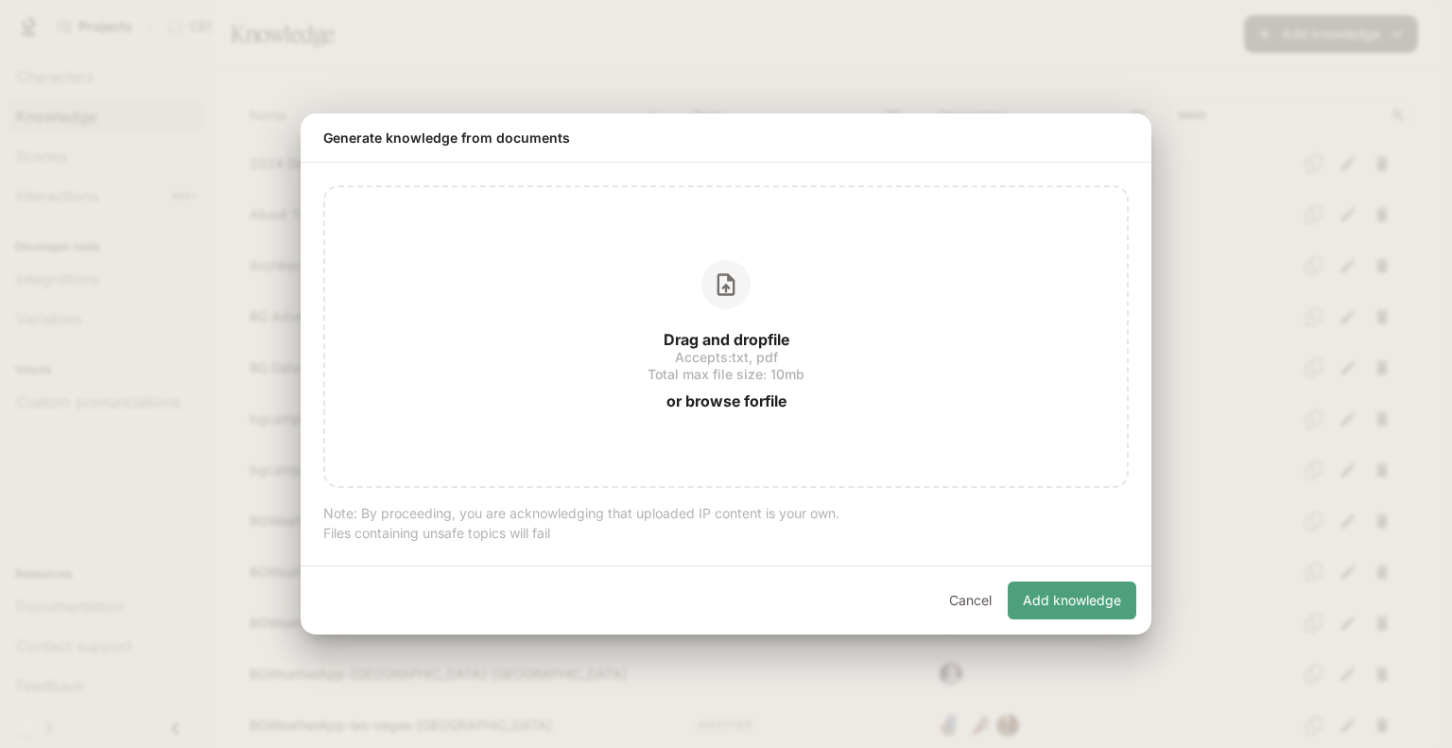
click at [1079, 588] on button "Add knowledge" at bounding box center [1071, 600] width 129 height 38
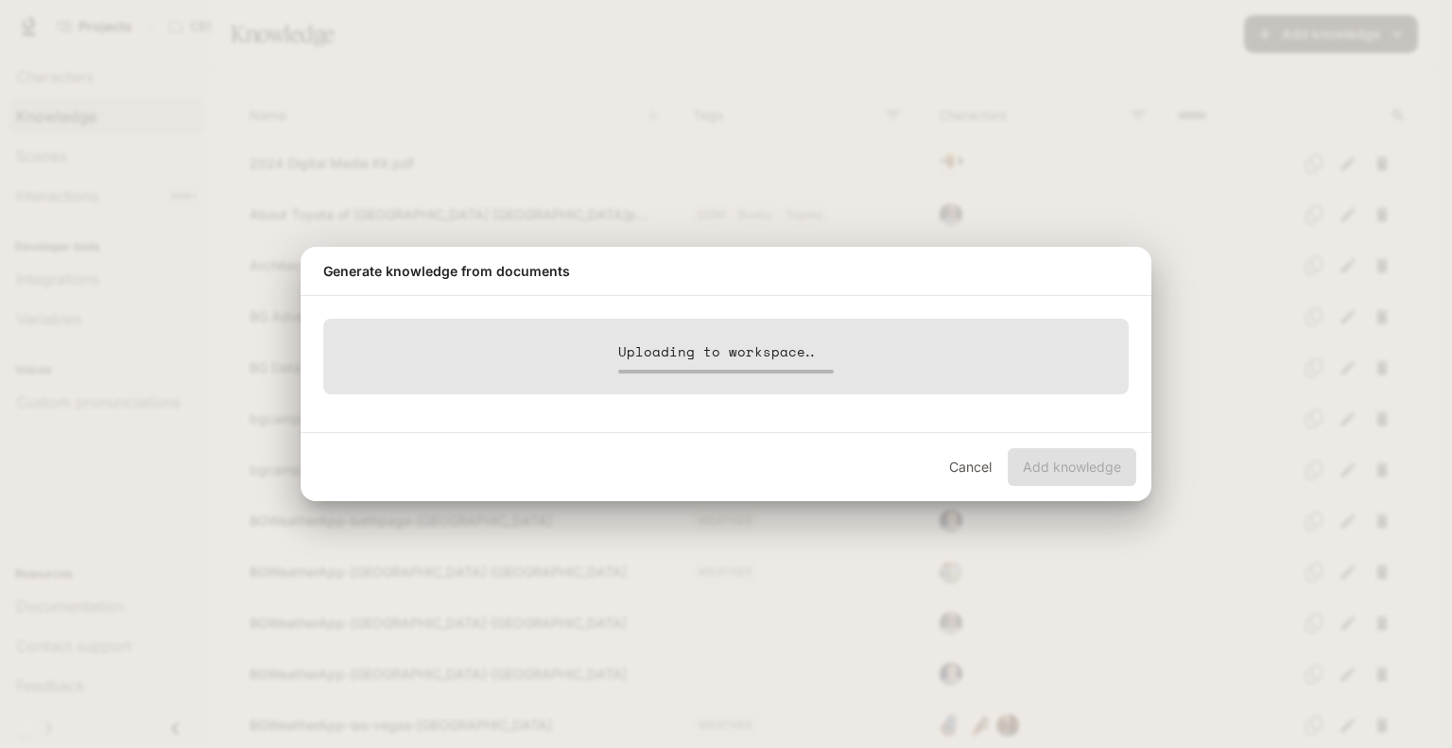
click at [961, 469] on button "Cancel" at bounding box center [969, 467] width 60 height 38
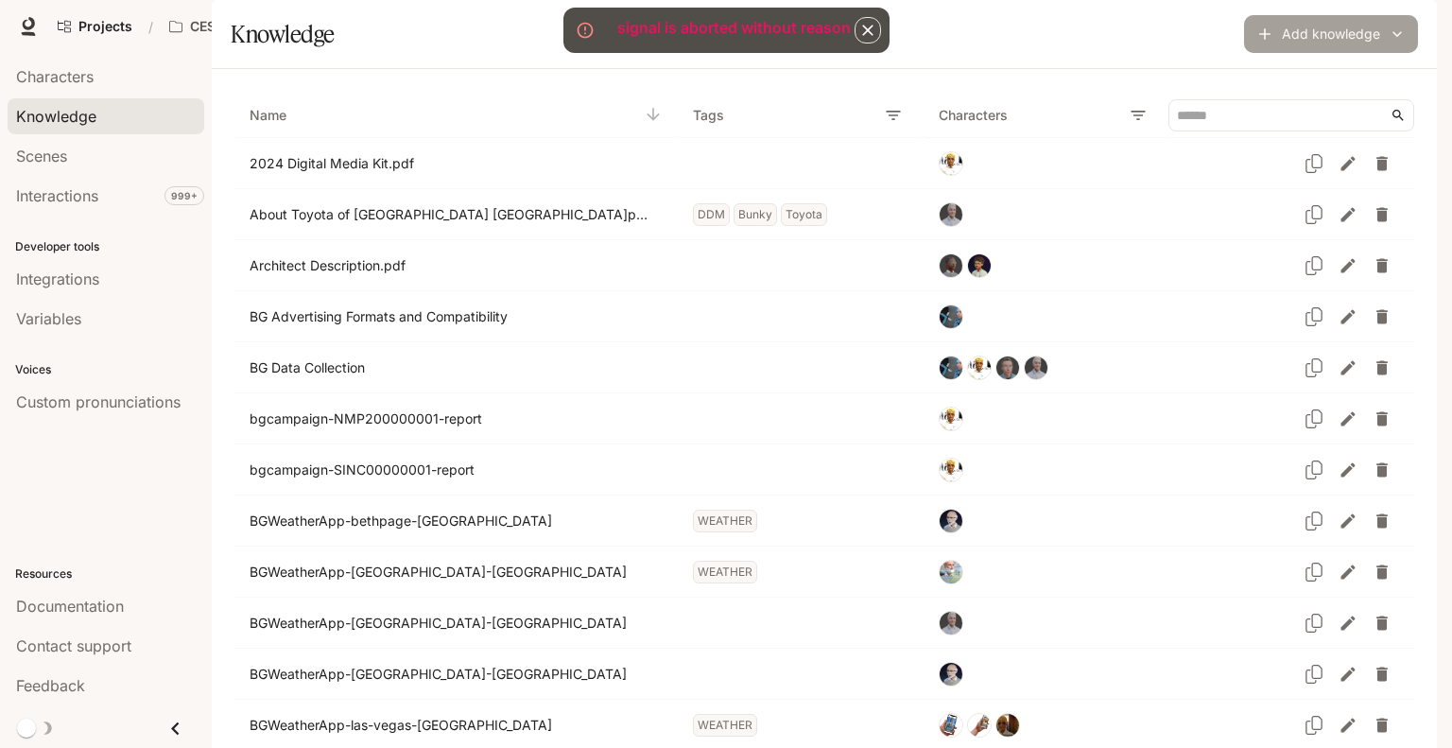
click at [1332, 53] on button "Add knowledge" at bounding box center [1331, 34] width 174 height 38
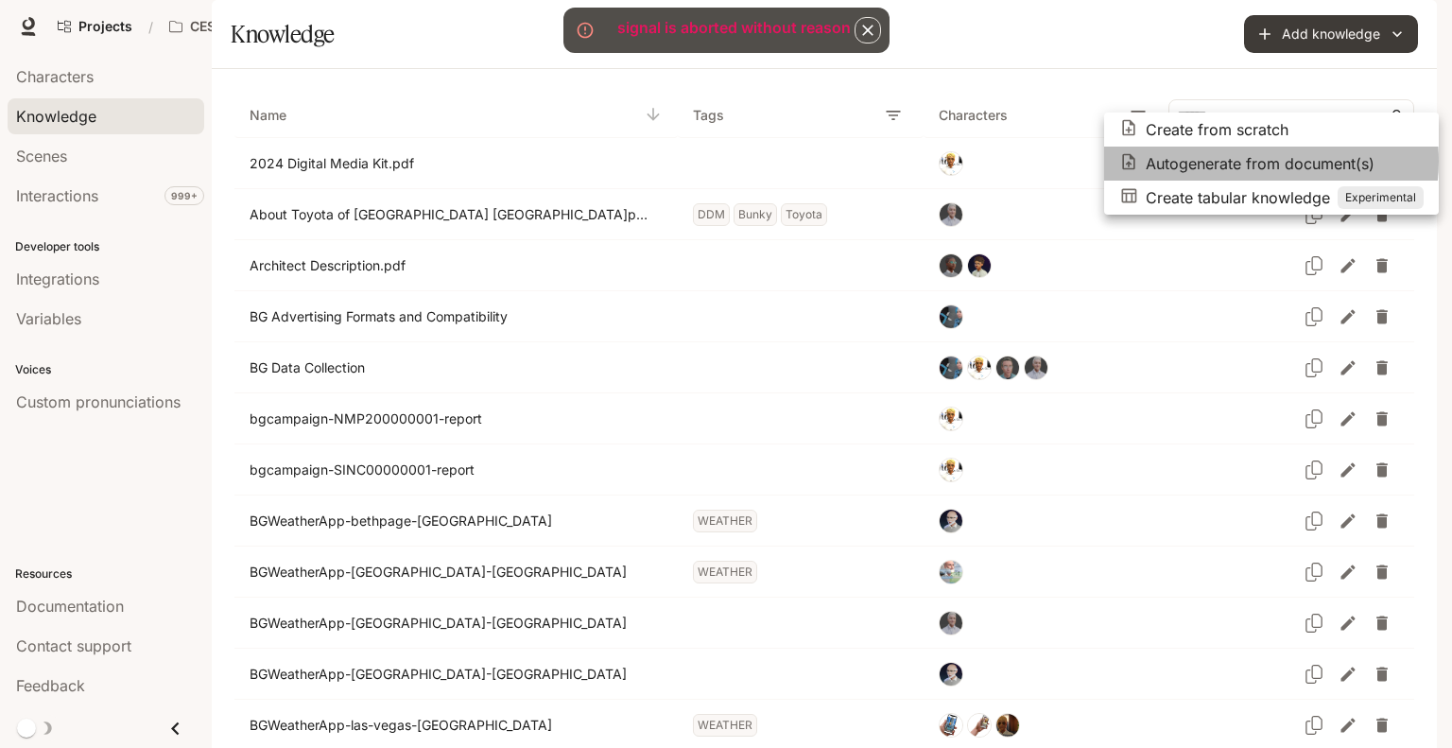
click at [1254, 161] on p "Autogenerate from document(s)" at bounding box center [1259, 163] width 229 height 23
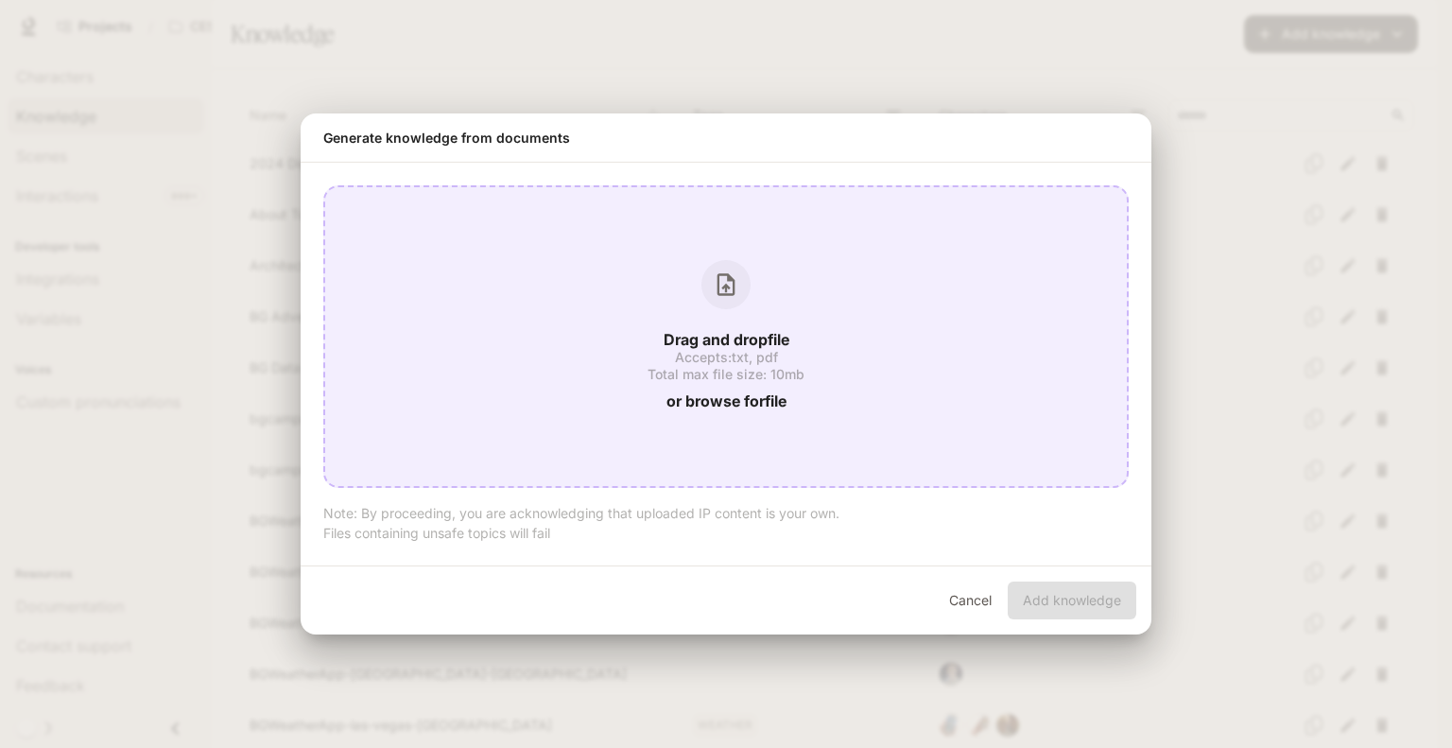
click at [716, 336] on p "Drag and drop file" at bounding box center [726, 339] width 126 height 15
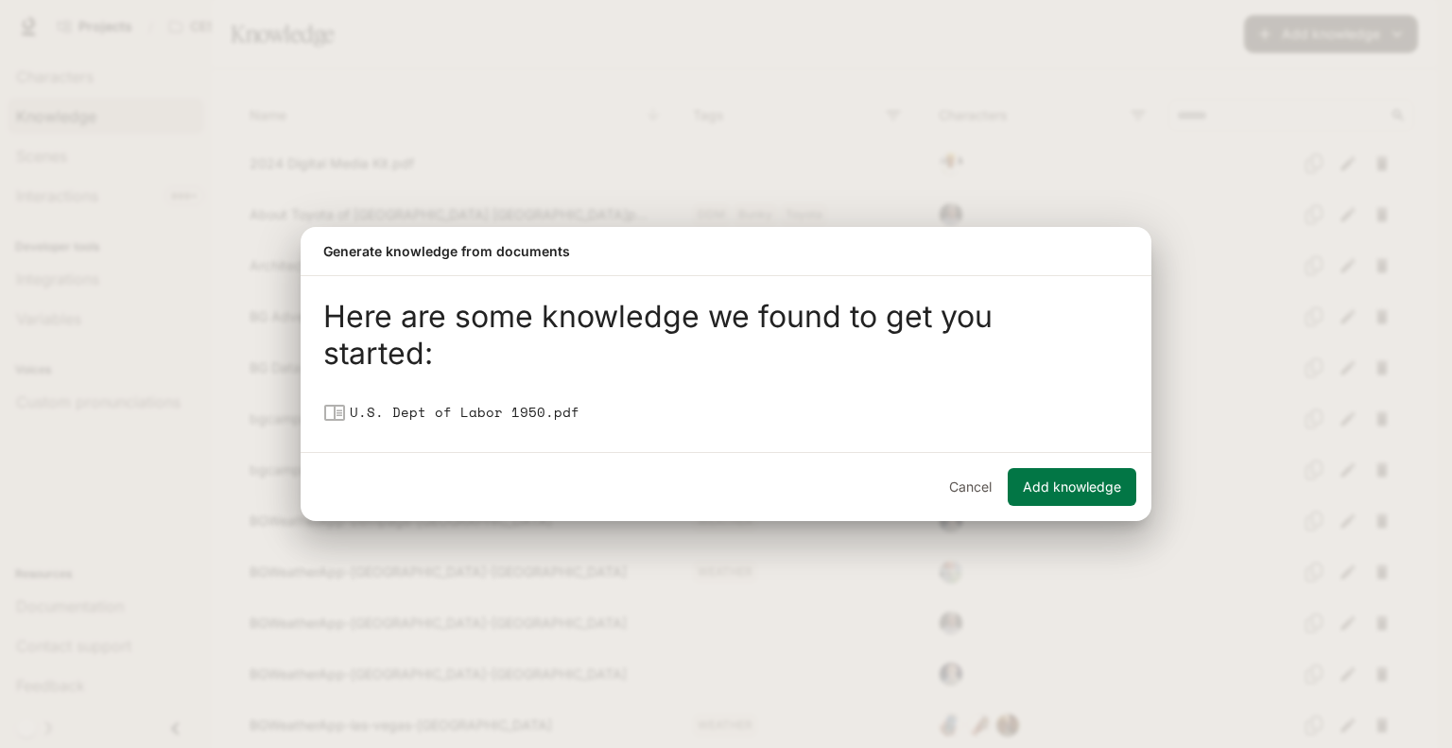
click at [1048, 480] on button "Add knowledge" at bounding box center [1071, 487] width 129 height 38
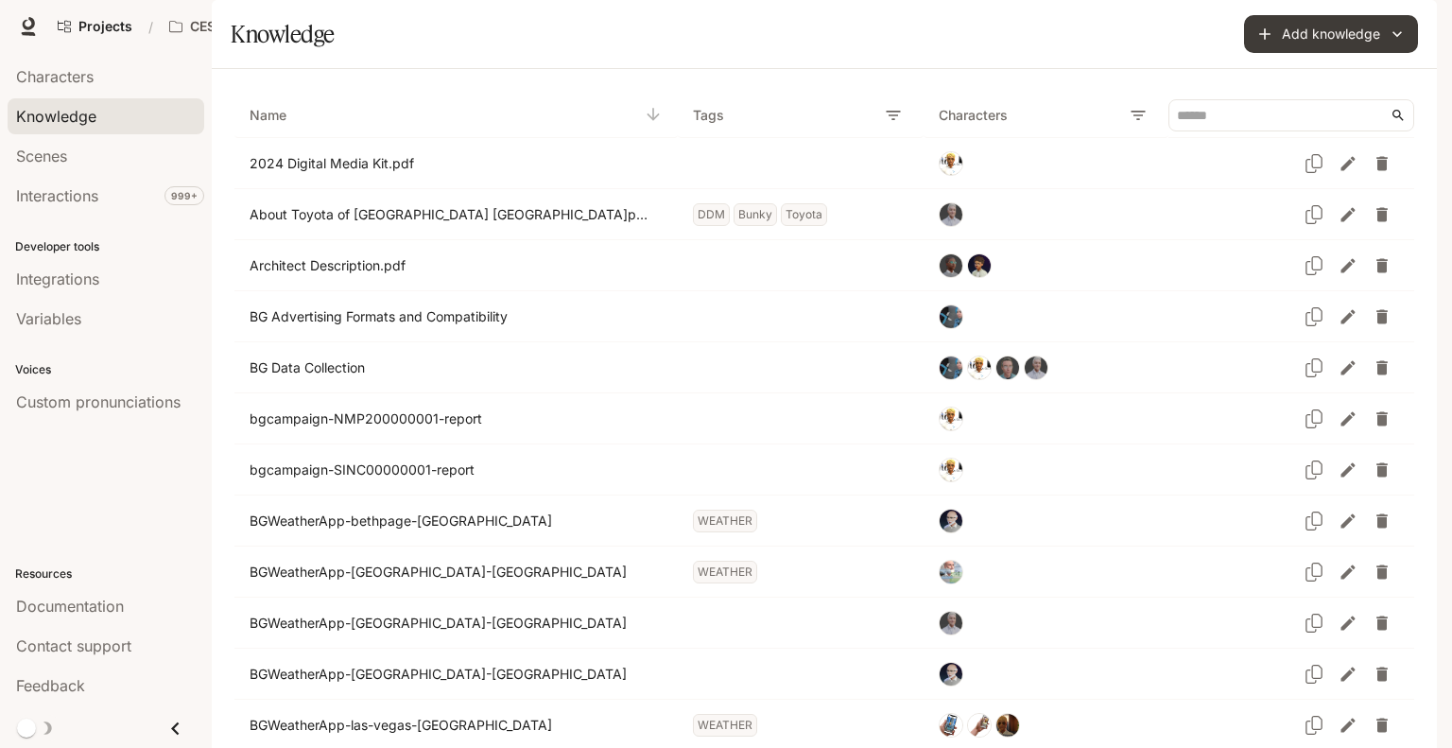
scroll to position [4308, 0]
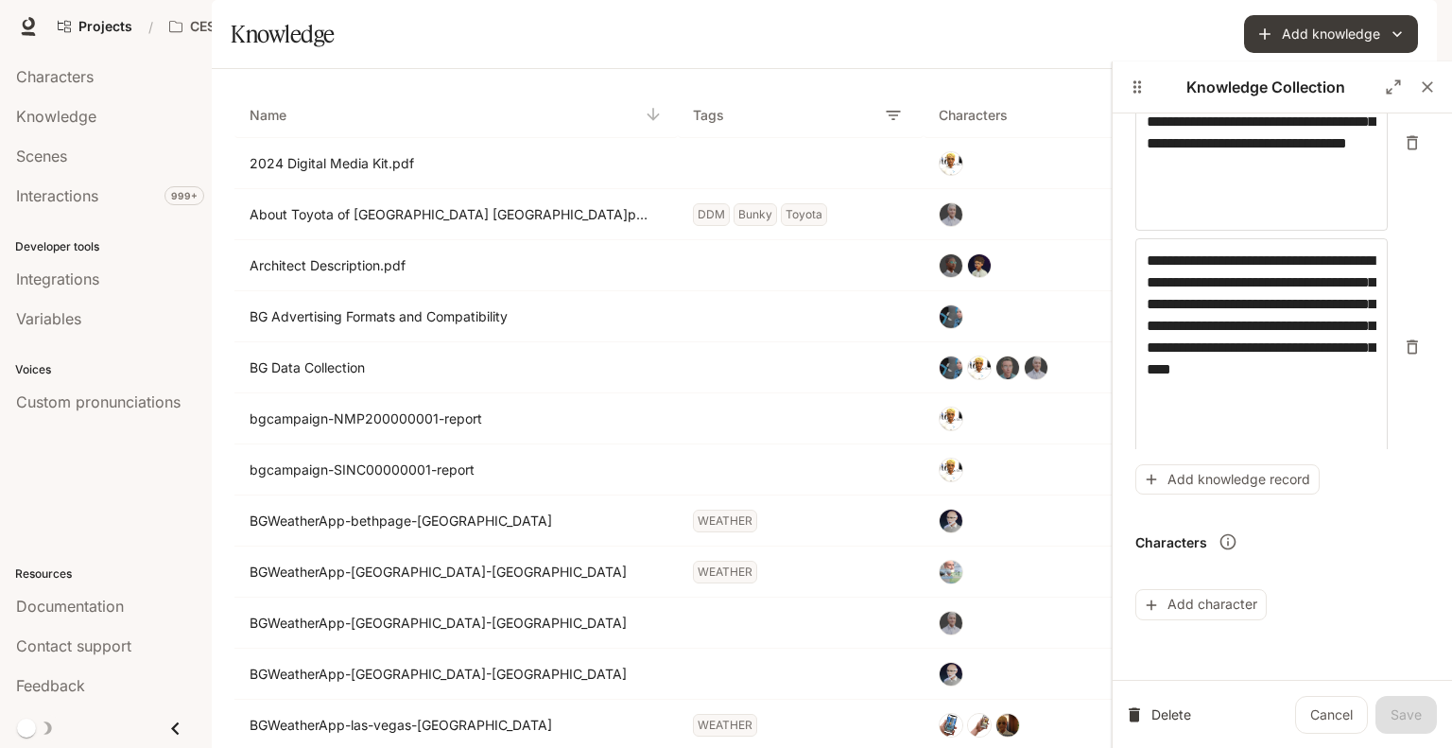
scroll to position [432, 0]
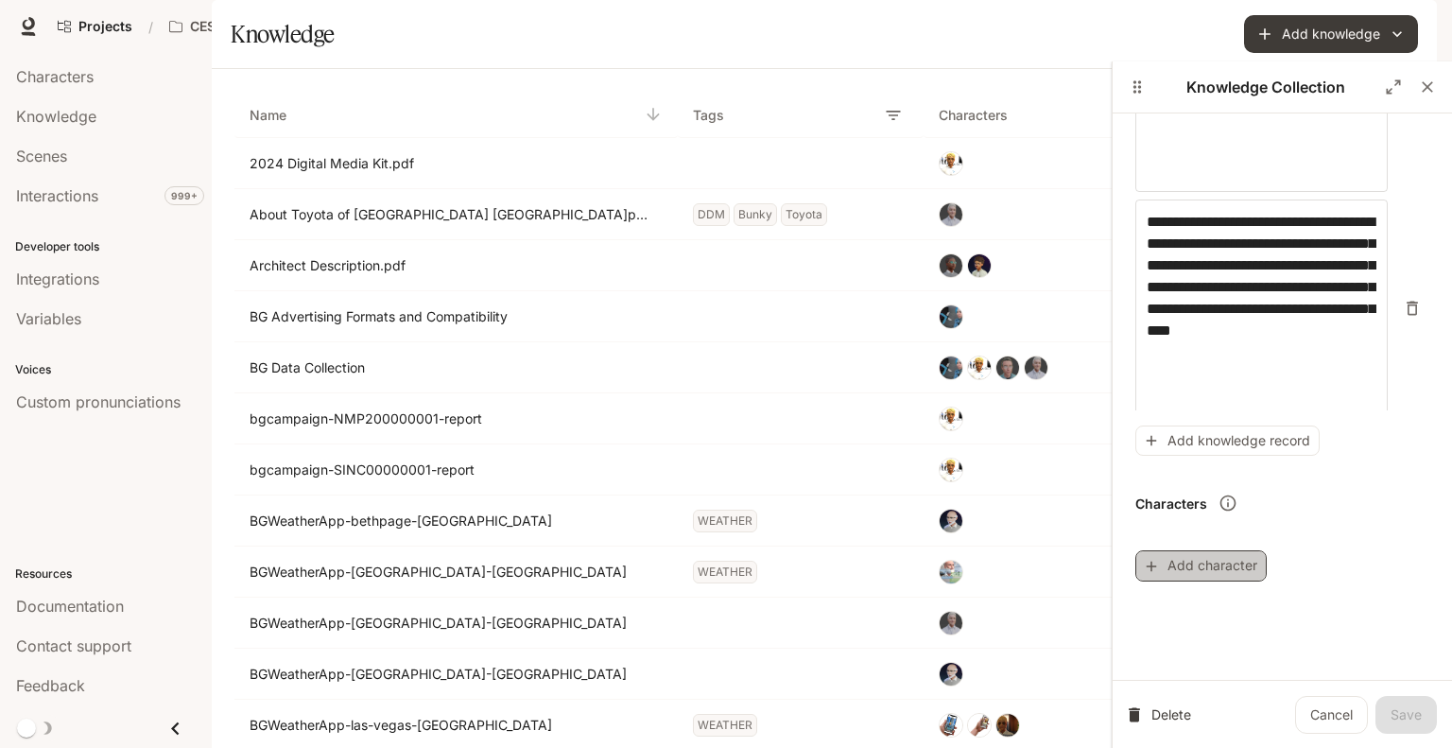
click at [1184, 566] on button "Add character" at bounding box center [1200, 565] width 131 height 31
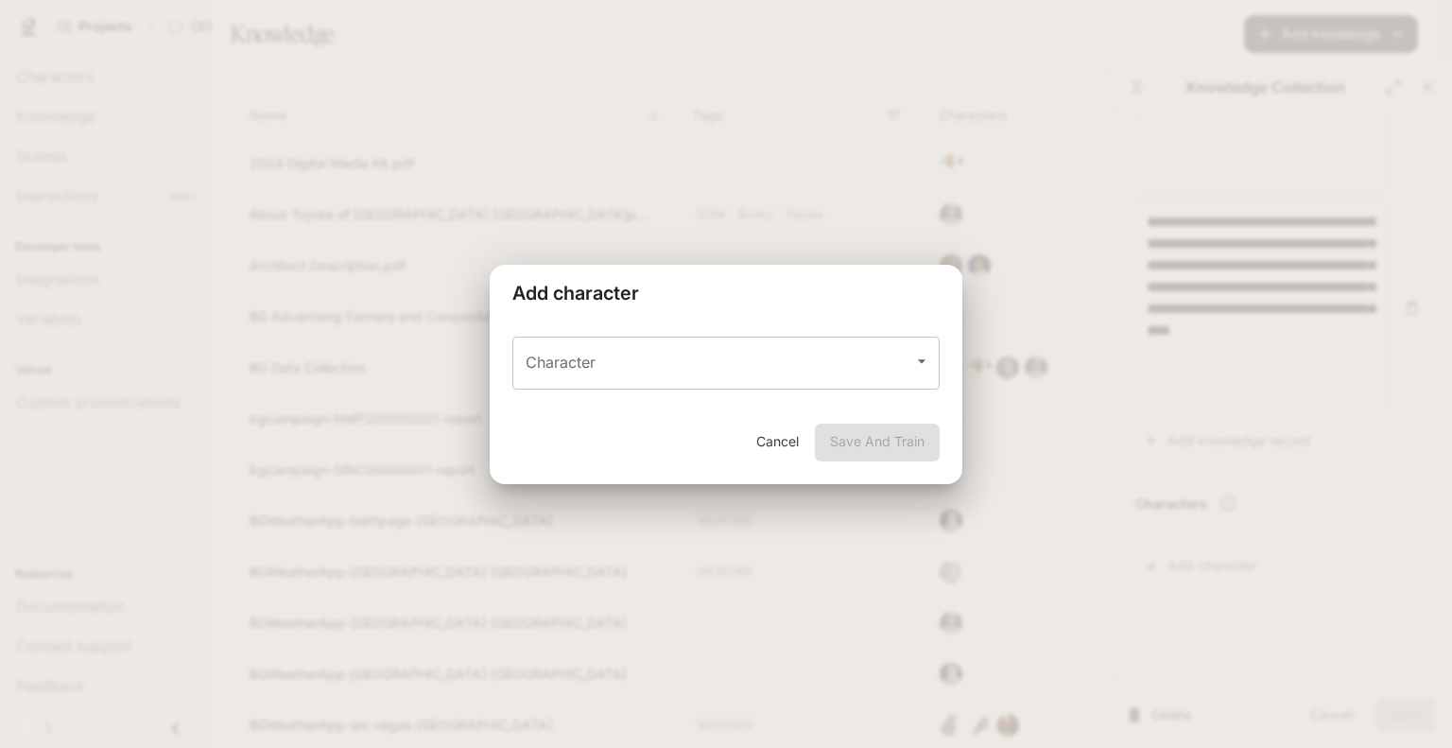
click at [891, 359] on input "Character" at bounding box center [712, 363] width 382 height 36
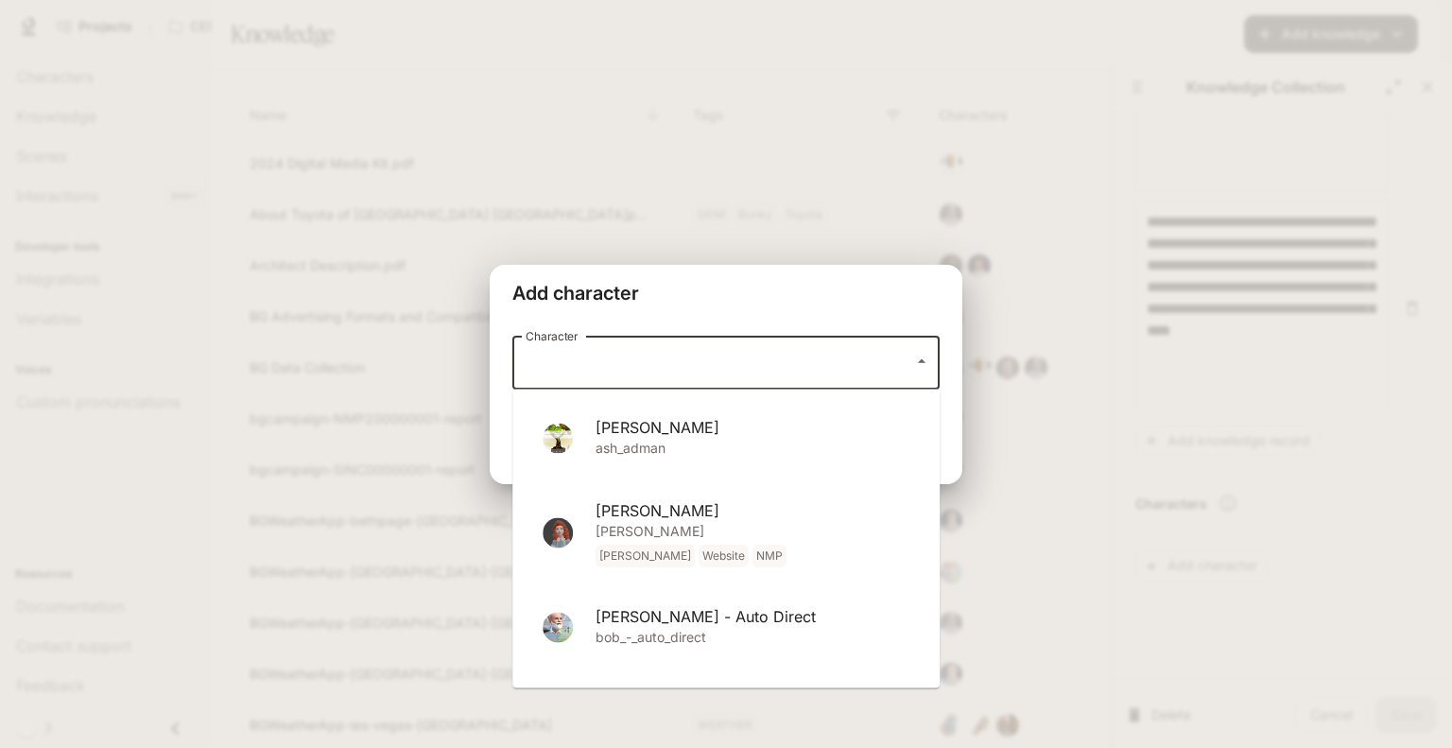
click at [637, 524] on p "[PERSON_NAME] Website NMP" at bounding box center [752, 544] width 314 height 45
type input "*******"
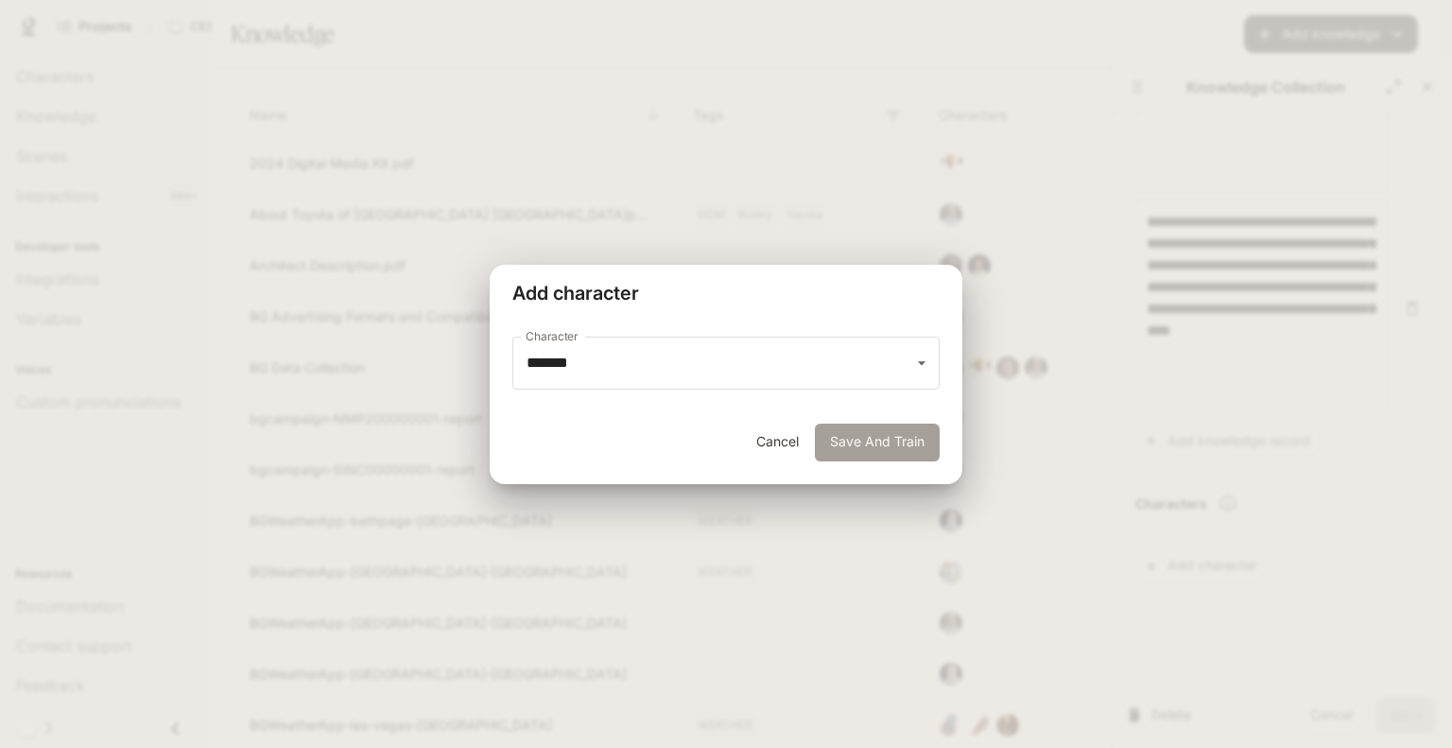
click at [871, 438] on button "Save And Train" at bounding box center [877, 442] width 125 height 38
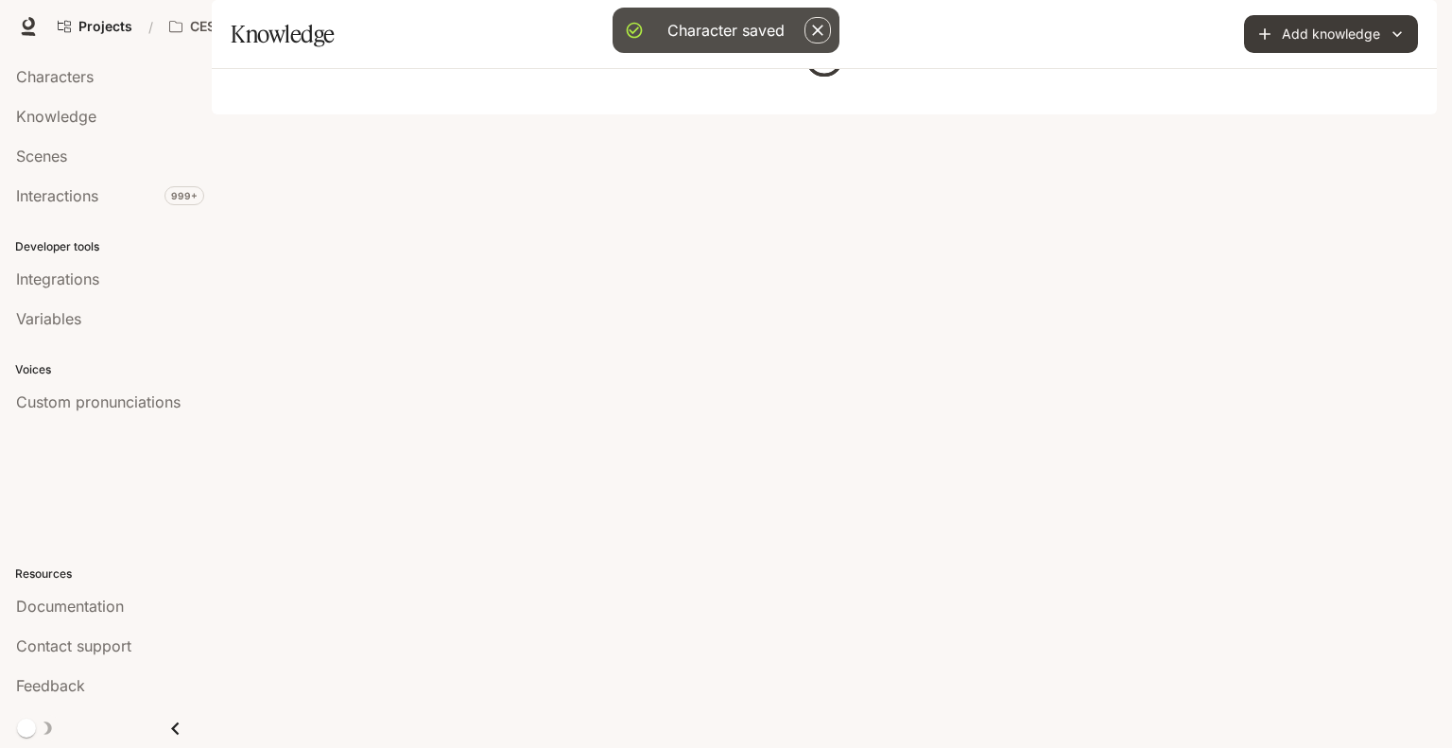
scroll to position [0, 0]
